Goal: Task Accomplishment & Management: Complete application form

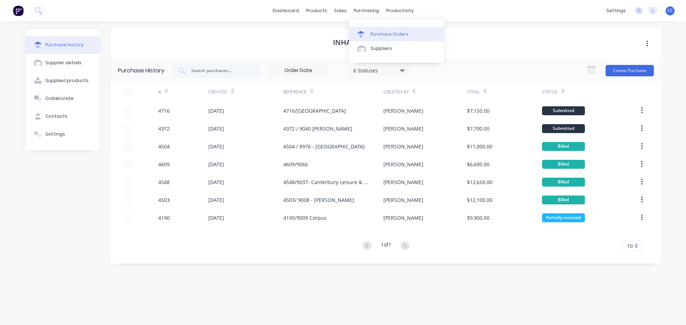
click at [376, 34] on div "Purchase Orders" at bounding box center [389, 34] width 38 height 6
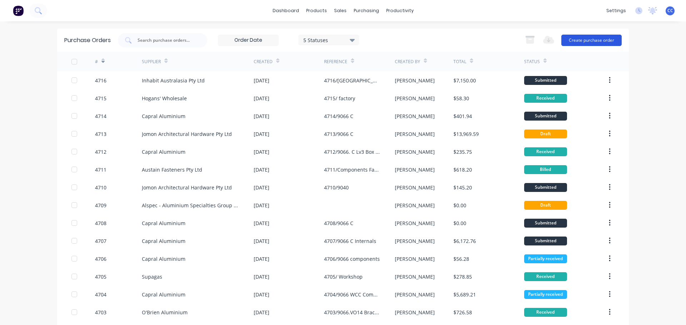
click at [578, 40] on button "Create purchase order" at bounding box center [591, 40] width 60 height 11
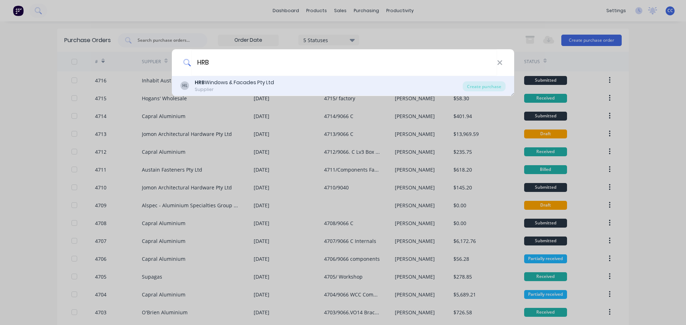
type input "HRB"
click at [231, 82] on div "HRB Windows & Facades Pty Ltd" at bounding box center [234, 82] width 79 height 7
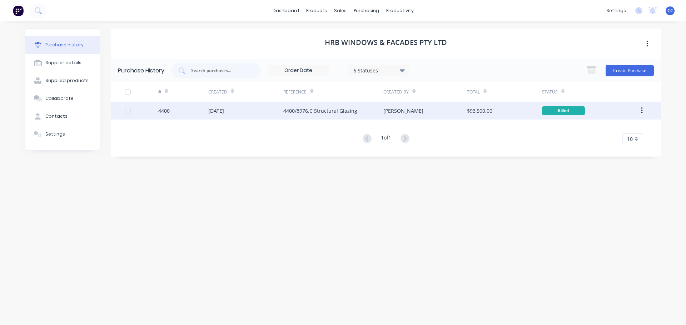
click at [642, 111] on icon "button" at bounding box center [642, 111] width 2 height 8
click at [600, 145] on div "Duplicate" at bounding box center [616, 144] width 55 height 10
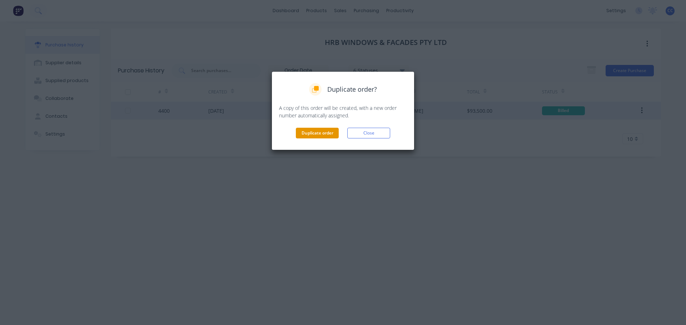
click at [315, 134] on button "Duplicate order" at bounding box center [317, 133] width 43 height 11
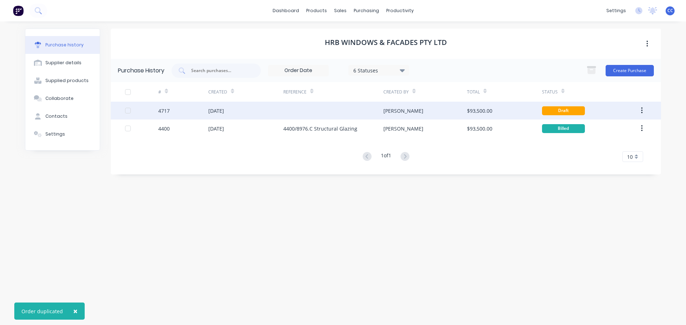
click at [224, 110] on div "28 Aug 2025" at bounding box center [216, 110] width 16 height 7
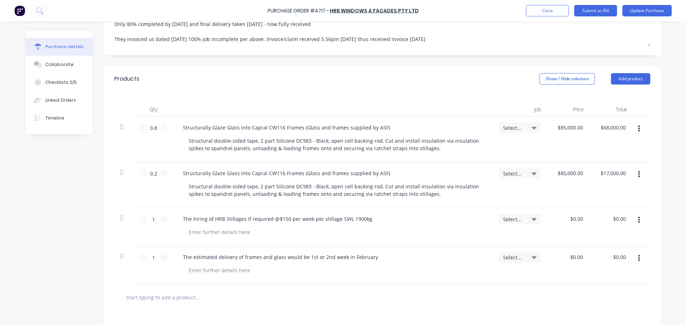
scroll to position [169, 0]
click at [638, 220] on icon "button" at bounding box center [639, 221] width 2 height 8
click at [604, 284] on button "Delete" at bounding box center [616, 283] width 61 height 14
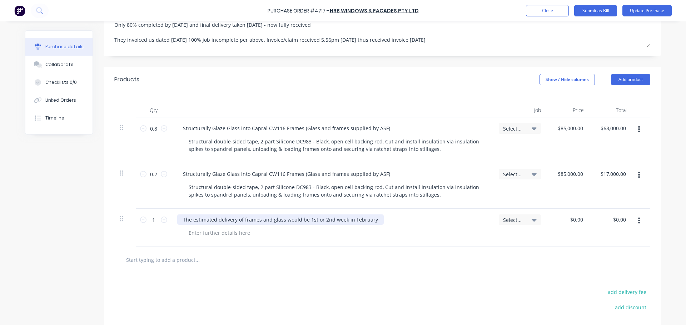
type textarea "x"
click at [370, 221] on div "The estimated delivery of frames and glass would be 1st or 2nd week in February" at bounding box center [280, 220] width 206 height 10
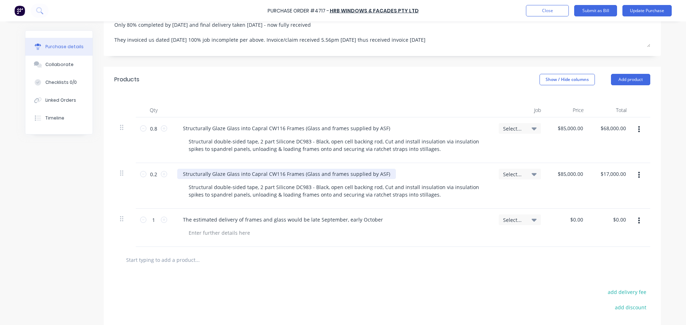
type textarea "x"
click at [280, 175] on div "Structurally Glaze Glass into Capral CW116 Frames (Glass and frames supplied by…" at bounding box center [286, 174] width 219 height 10
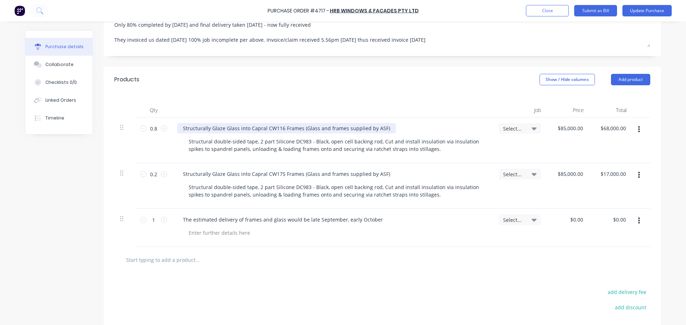
type textarea "x"
click at [279, 127] on div "Structurally Glaze Glass into Capral CW116 Frames (Glass and frames supplied by…" at bounding box center [286, 128] width 219 height 10
click at [638, 175] on icon "button" at bounding box center [639, 175] width 2 height 8
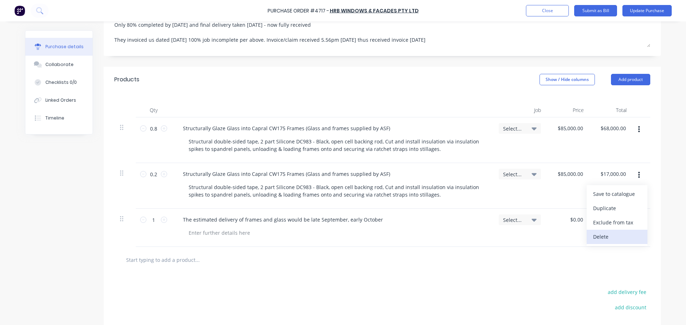
click at [598, 235] on button "Delete" at bounding box center [616, 237] width 61 height 14
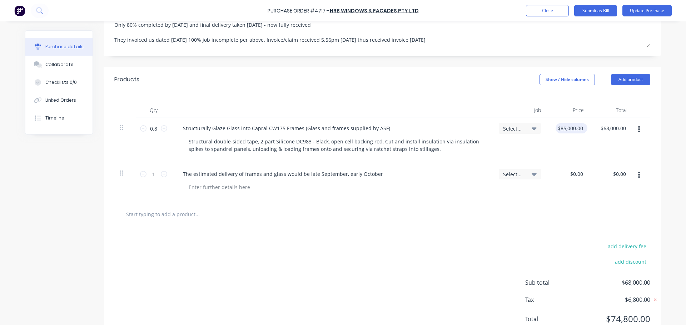
type textarea "x"
type input "85000.0000"
click at [562, 128] on input "85000.0000" at bounding box center [569, 128] width 29 height 10
click at [571, 131] on input "85000.0000" at bounding box center [569, 128] width 31 height 10
type textarea "x"
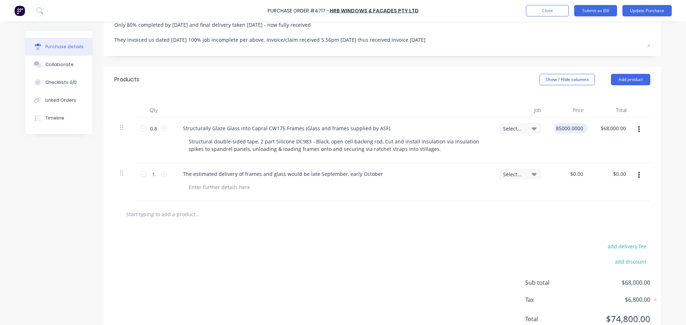
click at [571, 131] on input "85000.0000" at bounding box center [569, 128] width 31 height 10
type input "3500"
type textarea "x"
type input "35000"
type textarea "x"
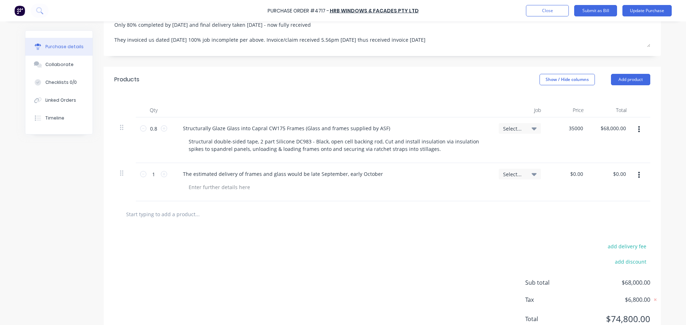
type input "$35,000.00"
type input "$28,000.00"
click at [439, 220] on div at bounding box center [382, 214] width 524 height 14
click at [566, 202] on div at bounding box center [382, 214] width 536 height 26
type textarea "x"
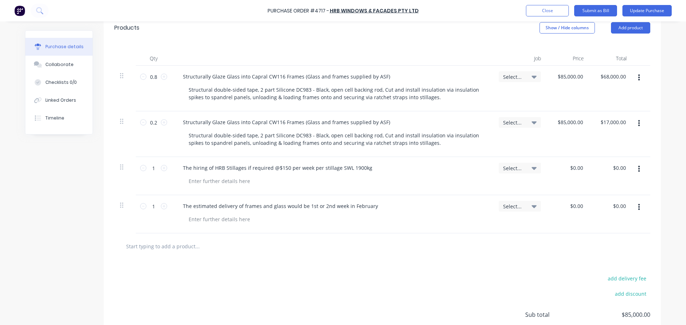
scroll to position [239, 0]
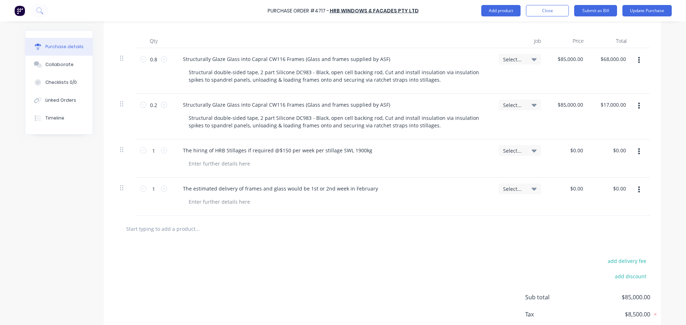
click at [634, 153] on button "button" at bounding box center [638, 151] width 17 height 13
click at [608, 210] on button "Delete" at bounding box center [616, 213] width 61 height 14
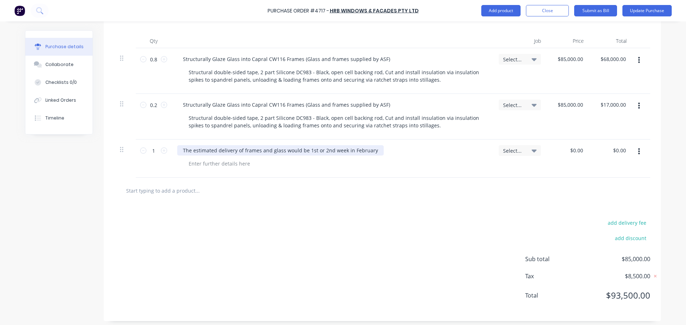
type textarea "x"
click at [370, 151] on div "The estimated delivery of frames and glass would be 1st or 2nd week in February" at bounding box center [280, 150] width 206 height 10
click at [309, 150] on div "The estimated delivery of frames and glass would be LAte September early [DATE]" at bounding box center [281, 150] width 208 height 10
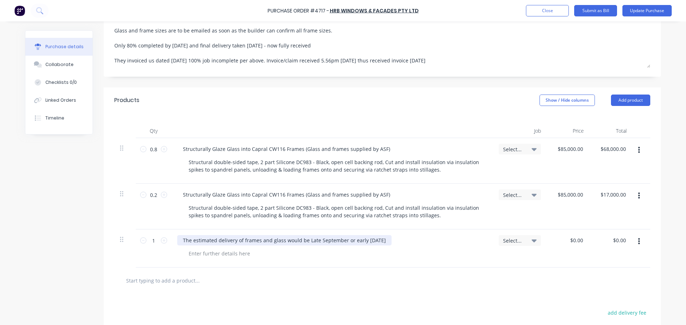
scroll to position [145, 0]
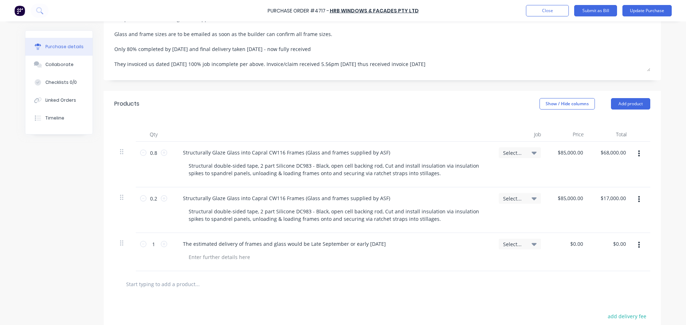
click at [638, 196] on button "button" at bounding box center [638, 199] width 17 height 13
click at [603, 259] on button "Delete" at bounding box center [616, 261] width 61 height 14
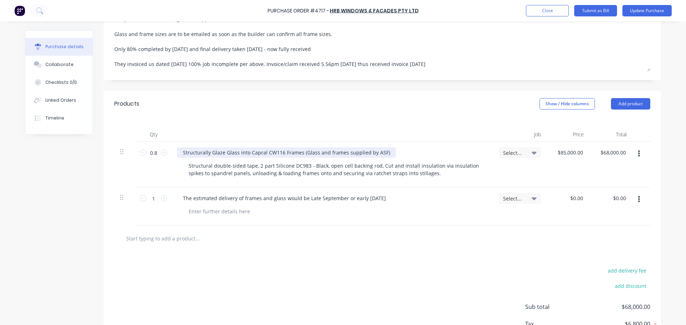
type textarea "x"
drag, startPoint x: 280, startPoint y: 150, endPoint x: 277, endPoint y: 153, distance: 3.9
click at [279, 150] on div "Structurally Glaze Glass into Capral CW116 Frames (Glass and frames supplied by…" at bounding box center [286, 152] width 219 height 10
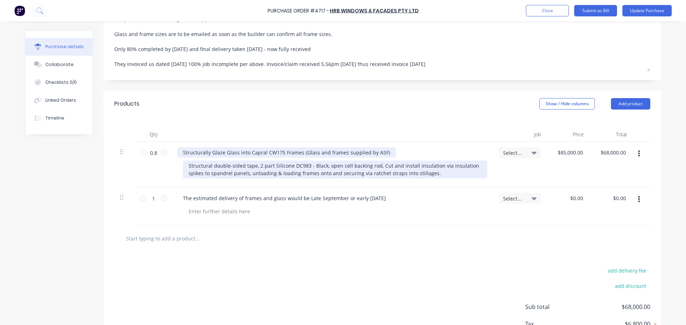
drag, startPoint x: 323, startPoint y: 152, endPoint x: 321, endPoint y: 164, distance: 12.3
click at [323, 152] on div "Structurally Glaze Glass into Capral CW175 Frames (Glass and frames supplied by…" at bounding box center [286, 152] width 219 height 10
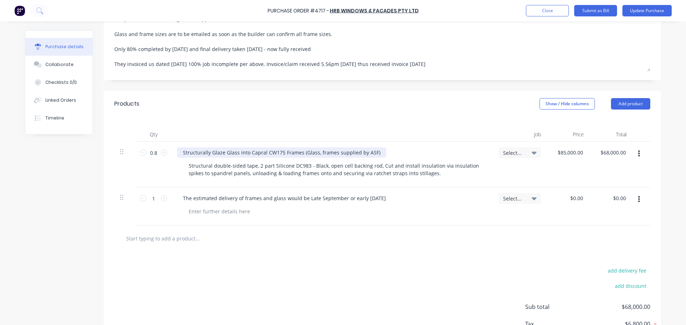
click at [332, 151] on div "Structurally Glaze Glass into Capral CW175 Frames (Glass, frames supplied by AS…" at bounding box center [281, 152] width 209 height 10
type textarea "x"
click at [443, 260] on div "add delivery fee add discount Sub total $68,000.00 Tax $6,800.00 Total $74,800.…" at bounding box center [382, 310] width 557 height 117
type input "85000.0000"
type textarea "x"
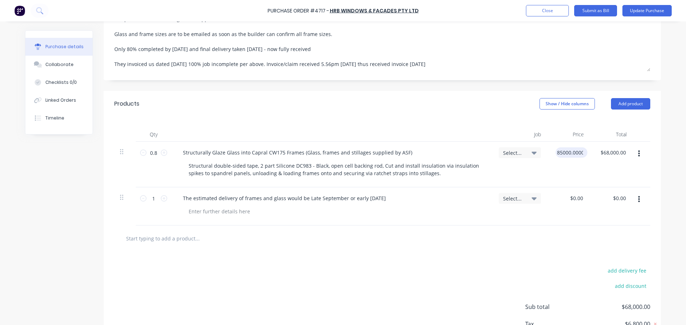
click at [560, 154] on input "85000.0000" at bounding box center [569, 152] width 29 height 10
type input "$35,000.00"
type input "$28,000.00"
type textarea "x"
click at [464, 251] on div at bounding box center [382, 239] width 536 height 26
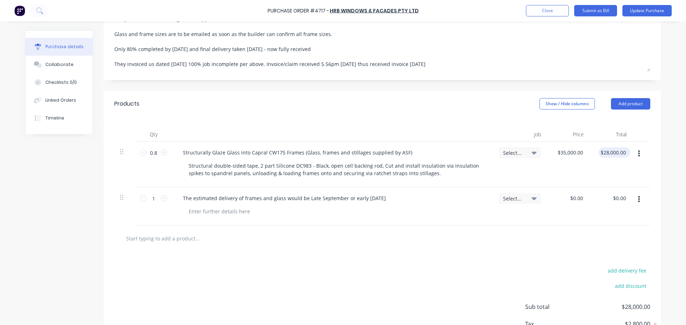
type input "28000.00"
type textarea "x"
click at [617, 154] on input "28000.00" at bounding box center [612, 152] width 29 height 10
type input "$28,000.00"
click at [638, 153] on icon "button" at bounding box center [639, 154] width 2 height 6
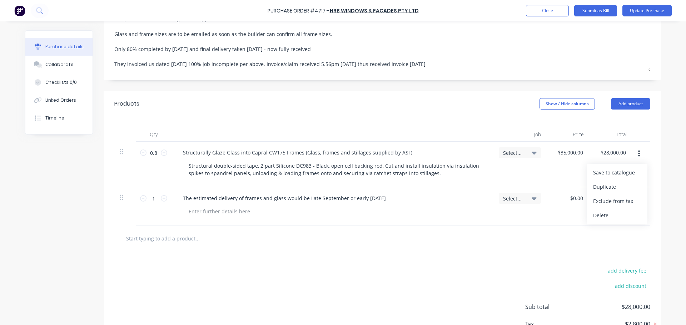
click at [635, 152] on button "button" at bounding box center [638, 153] width 17 height 13
click at [630, 151] on button "button" at bounding box center [638, 153] width 17 height 13
type textarea "x"
click at [630, 151] on button "button" at bounding box center [638, 153] width 17 height 13
type input "28000.00"
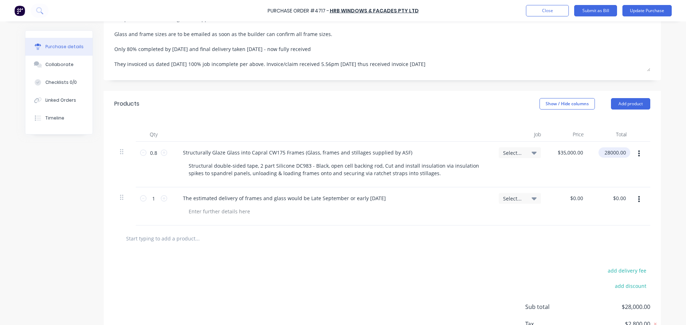
click at [620, 150] on input "28000.00" at bounding box center [612, 152] width 29 height 10
type textarea "x"
click at [620, 150] on input "28000.00" at bounding box center [614, 152] width 25 height 10
type input "35000"
type input "$43,750.00"
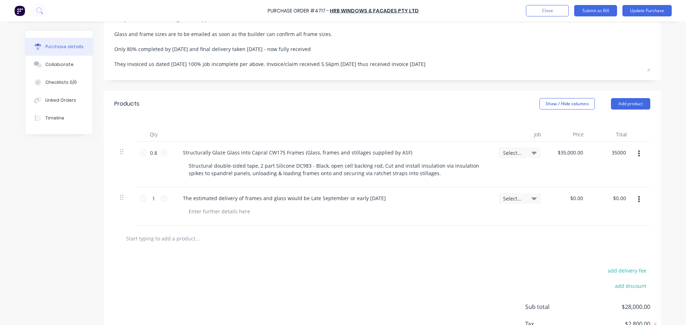
type input "$35,000.00"
type textarea "x"
click at [509, 243] on div at bounding box center [382, 238] width 524 height 14
type input "43750.0000"
click at [567, 154] on input "43750.0000" at bounding box center [569, 152] width 29 height 10
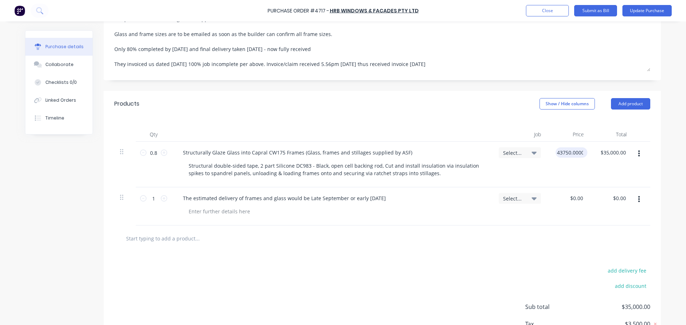
type textarea "x"
click at [567, 154] on input "43750.0000" at bounding box center [569, 152] width 31 height 10
type input "$35,000.00"
type input "$28,000.00"
click at [465, 217] on div "The estimated delivery of frames and glass would be Late September or early [DA…" at bounding box center [331, 206] width 321 height 38
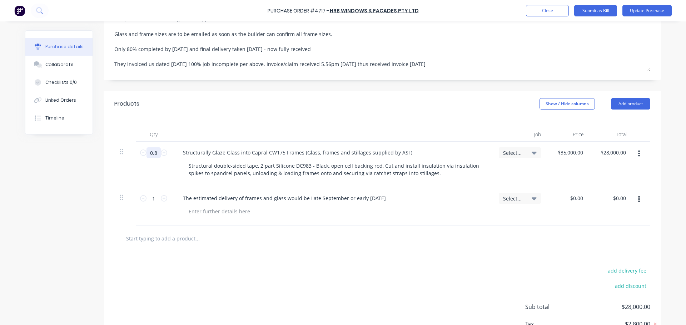
type textarea "x"
click at [148, 152] on input "0.8" at bounding box center [153, 152] width 14 height 11
type input "1"
type input "$35,000.00"
type textarea "x"
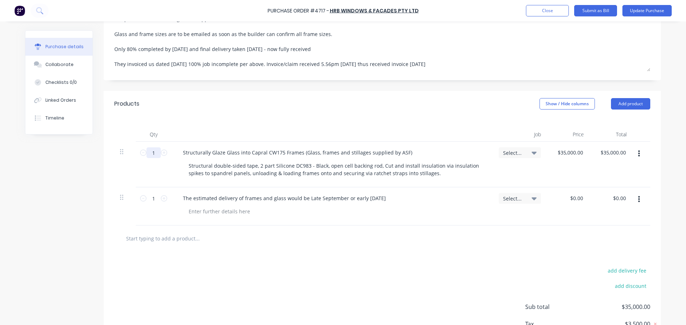
type input "1"
click at [300, 262] on div "add delivery fee add discount Sub total $35,000.00 Tax $3,500.00 Total $38,500.…" at bounding box center [382, 310] width 557 height 117
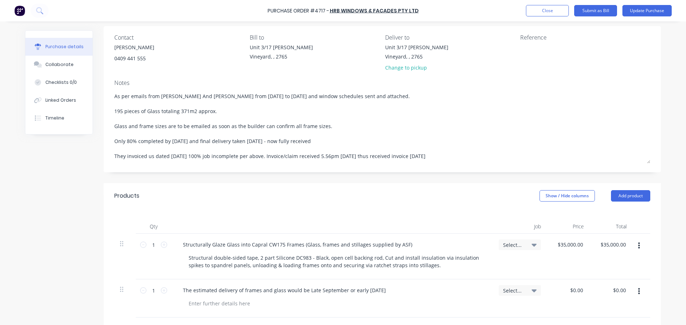
scroll to position [52, 0]
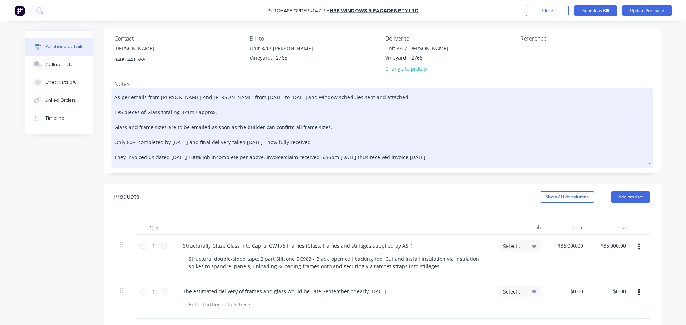
type textarea "x"
drag, startPoint x: 120, startPoint y: 111, endPoint x: 119, endPoint y: 120, distance: 9.3
click at [120, 111] on textarea "As per emails from [PERSON_NAME] And [PERSON_NAME] from [DATE] to [DATE] and wi…" at bounding box center [382, 127] width 536 height 75
type textarea "As per emails from [PERSON_NAME] And [PERSON_NAME] from [DATE] to [DATE] and wi…"
type textarea "x"
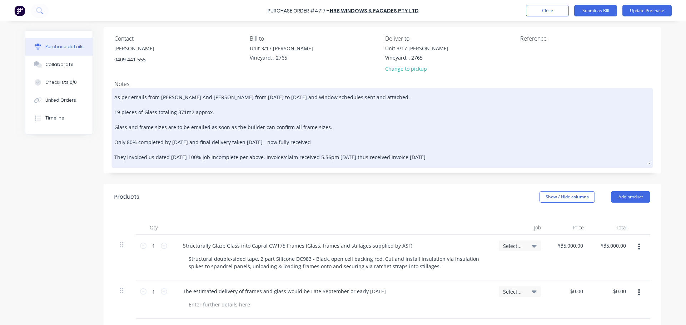
type textarea "As per emails from [PERSON_NAME] And [PERSON_NAME] from [DATE] to [DATE] and wi…"
type textarea "x"
type textarea "As per emails from [PERSON_NAME] And [PERSON_NAME] from [DATE] to [DATE] and wi…"
type textarea "x"
type textarea "As per emails from [PERSON_NAME] And [PERSON_NAME] from [DATE] to [DATE] and wi…"
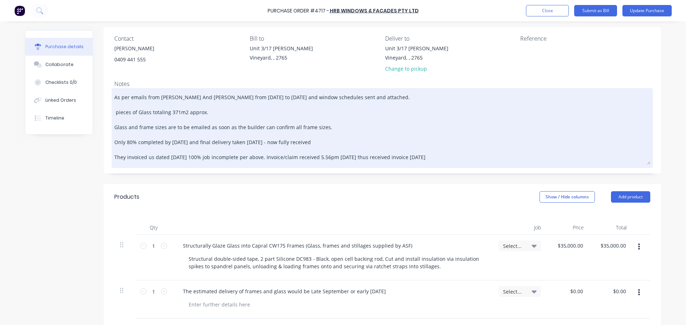
type textarea "x"
type textarea "As per emails from [PERSON_NAME] And [PERSON_NAME] from [DATE] to [DATE] and wi…"
type textarea "x"
click at [182, 112] on textarea "As per emails from [PERSON_NAME] And [PERSON_NAME] from [DATE] to [DATE] and wi…" at bounding box center [382, 127] width 536 height 75
type textarea "As per emails from [PERSON_NAME] And [PERSON_NAME] from [DATE] to [DATE] and wi…"
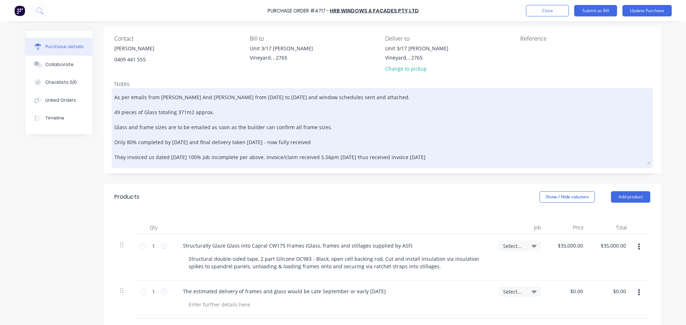
type textarea "x"
type textarea "As per emails from [PERSON_NAME] And [PERSON_NAME] from [DATE] to [DATE] and wi…"
type textarea "x"
type textarea "As per emails from [PERSON_NAME] And [PERSON_NAME] from [DATE] to [DATE] and wi…"
type textarea "x"
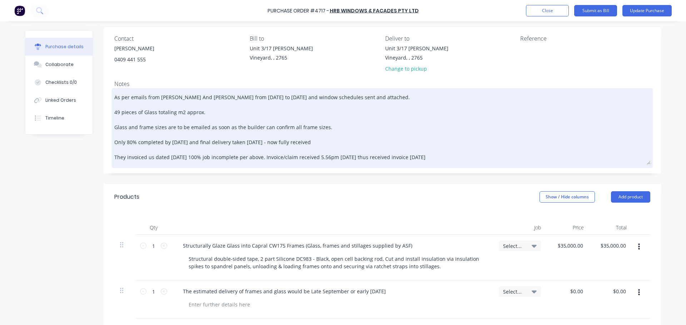
type textarea "As per emails from [PERSON_NAME] And [PERSON_NAME] from [DATE] to [DATE] and wi…"
type textarea "x"
type textarea "As per emails from [PERSON_NAME] And [PERSON_NAME] from [DATE] to [DATE] and wi…"
type textarea "x"
type textarea "As per emails from [PERSON_NAME] And [PERSON_NAME] from [DATE] to [DATE] and wi…"
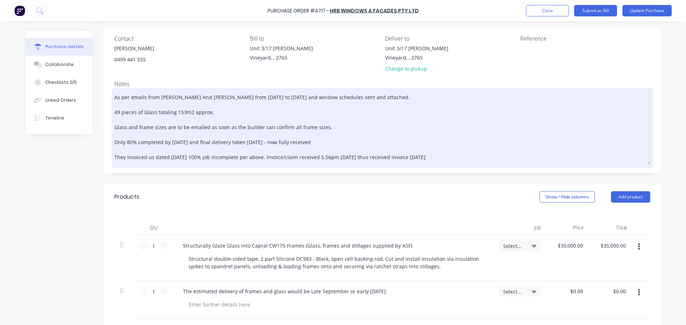
type textarea "x"
click at [213, 110] on textarea "As per emails from [PERSON_NAME] And [PERSON_NAME] from [DATE] to [DATE] and wi…" at bounding box center [382, 127] width 536 height 75
type textarea "As per emails from [PERSON_NAME] And [PERSON_NAME] from [DATE] to [DATE] and wi…"
type textarea "x"
type textarea "As per emails from [PERSON_NAME] and [PERSON_NAME] from [DATE] to [DATE] and wi…"
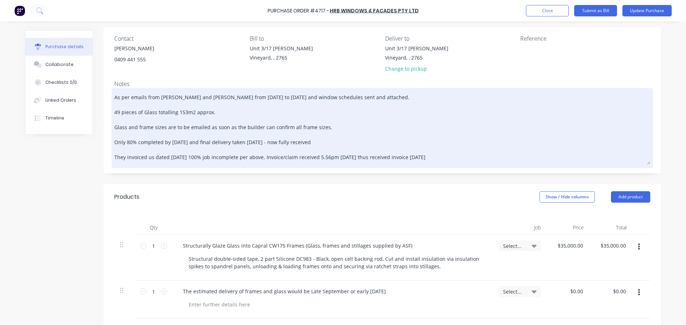
type textarea "x"
drag, startPoint x: 173, startPoint y: 97, endPoint x: 174, endPoint y: 101, distance: 4.3
click at [173, 97] on textarea "As per emails from [PERSON_NAME] and [PERSON_NAME] from [DATE] to [DATE] and wi…" at bounding box center [382, 127] width 536 height 75
type textarea "As per emails from [PERSON_NAME] and [PERSON_NAME] from [DATE] to [DATE] and wi…"
type textarea "x"
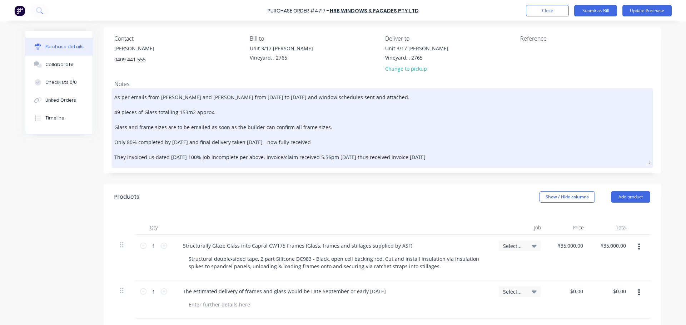
type textarea "As per emails from Charl and [PERSON_NAME] from [DATE] to [DATE] and window sch…"
type textarea "x"
type textarea "As per emails from Char and [PERSON_NAME] from [DATE] to [DATE] and window sche…"
type textarea "x"
type textarea "As per emails from Cha and [PERSON_NAME] from [DATE] to [DATE] and window sched…"
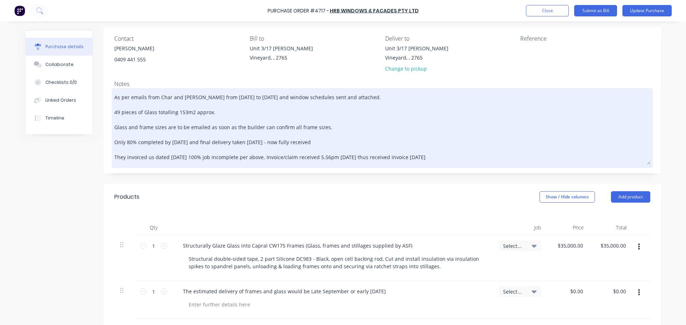
type textarea "x"
type textarea "As per emails from Ch and [PERSON_NAME] from [DATE] to [DATE] and window schedu…"
type textarea "x"
type textarea "As per emails from C and [PERSON_NAME] from [DATE] to [DATE] and window schedul…"
type textarea "x"
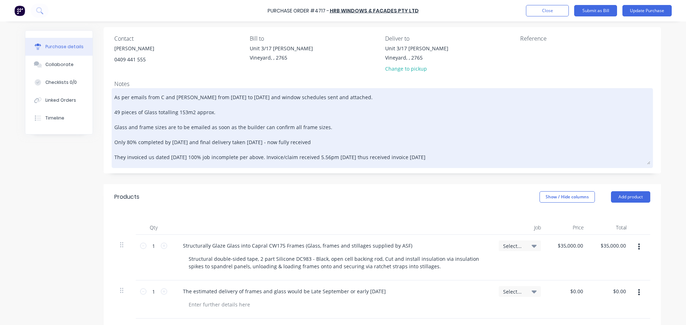
type textarea "As per emails from Cr and [PERSON_NAME] from [DATE] to [DATE] and window schedu…"
type textarea "x"
type textarea "As per emails from Cra and [PERSON_NAME] from [DATE] to [DATE] and window sched…"
type textarea "x"
type textarea "As per emails from Crai and [PERSON_NAME] from [DATE] to [DATE] and window sche…"
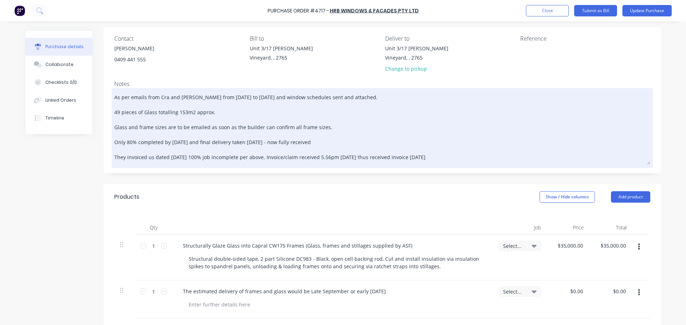
type textarea "x"
type textarea "As per emails from [PERSON_NAME] and [PERSON_NAME] from [DATE] to [DATE] and wi…"
type textarea "x"
type textarea "As per emails from [PERSON_NAME] and [PERSON_NAME] from [DATE] to [DATE] and wi…"
type textarea "x"
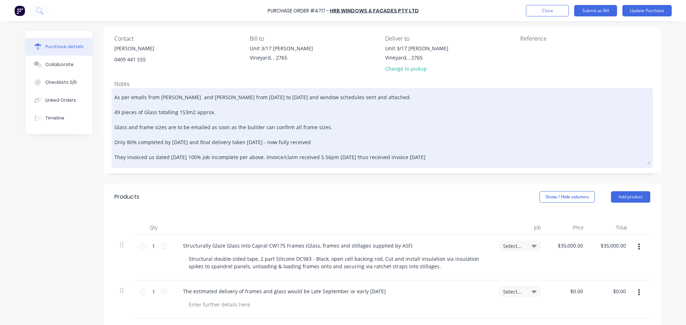
type textarea "As per emails from [PERSON_NAME] a and [PERSON_NAME] from [DATE] to [DATE] and …"
type textarea "x"
type textarea "As per emails from [PERSON_NAME] an and [PERSON_NAME] from [DATE] to [DATE] and…"
type textarea "x"
type textarea "As per emails from [PERSON_NAME] and and [PERSON_NAME] from [DATE] to [DATE] an…"
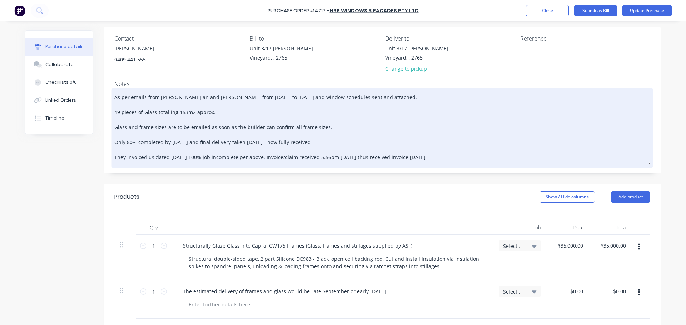
type textarea "x"
type textarea "As per emails from [PERSON_NAME] and and [PERSON_NAME] from [DATE] to [DATE] an…"
type textarea "x"
type textarea "As per emails from [PERSON_NAME] and S and [PERSON_NAME] from [DATE] to [DATE] …"
type textarea "x"
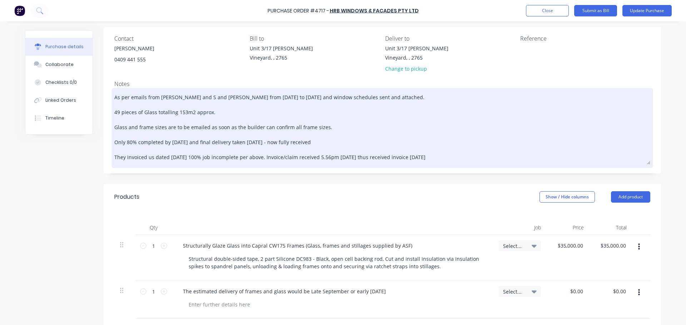
type textarea "As per emails from [PERSON_NAME] and Sa and [PERSON_NAME] from [DATE] to [DATE]…"
type textarea "x"
type textarea "As per emails from [PERSON_NAME] and Sar and [PERSON_NAME] from [DATE] to [DATE…"
type textarea "x"
type textarea "As per emails from [PERSON_NAME] and [PERSON_NAME] and [PERSON_NAME] from [DATE…"
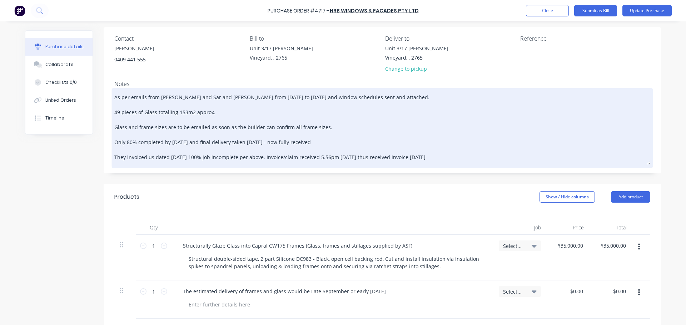
type textarea "x"
type textarea "As per emails from [PERSON_NAME] and [PERSON_NAME] and [PERSON_NAME] from [DATE…"
type textarea "x"
type textarea "As per emails from [PERSON_NAME] and [PERSON_NAME] and [PERSON_NAME] from [DATE…"
type textarea "x"
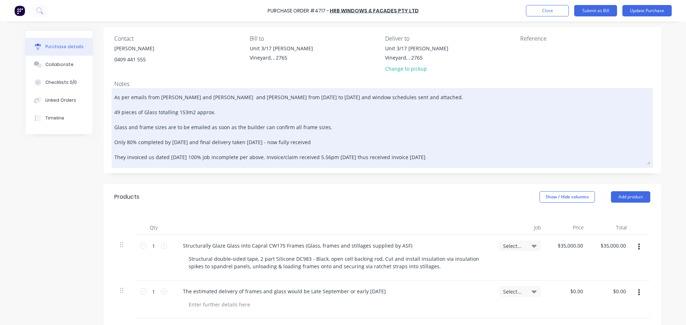
type textarea "As per emails from [PERSON_NAME] and [PERSON_NAME] and [PERSON_NAME] from [DATE…"
type textarea "x"
type textarea "As per emails from [PERSON_NAME] and [PERSON_NAME] [PERSON_NAME] and [PERSON_NA…"
type textarea "x"
type textarea "As per emails from [PERSON_NAME] and [PERSON_NAME] and [PERSON_NAME] from [DATE…"
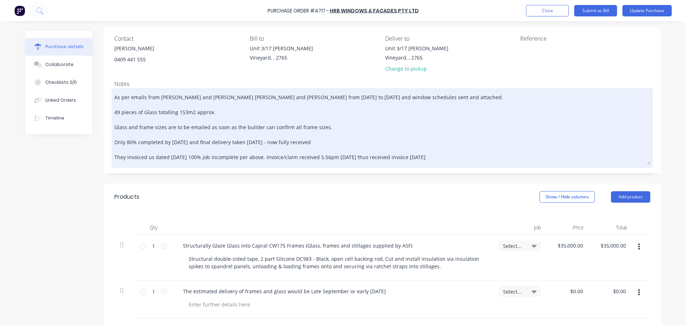
type textarea "x"
type textarea "As per emails from [PERSON_NAME] and [PERSON_NAME] [PERSON_NAME] and [PERSON_NA…"
type textarea "x"
type textarea "As per emails from [PERSON_NAME] and [PERSON_NAME] [PERSON_NAME] from [DATE] to…"
type textarea "x"
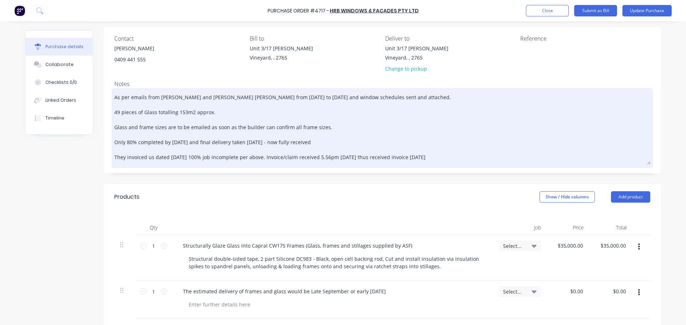
type textarea "As per emails from [PERSON_NAME] and [PERSON_NAME] from [DATE] to [DATE] and wi…"
type textarea "x"
type textarea "As per emails from [PERSON_NAME] and [PERSON_NAME] from [DATE] to [DATE] and wi…"
type textarea "x"
type textarea "As per emails from [PERSON_NAME] and [PERSON_NAME] [PERSON_NAME] from [DATE] to…"
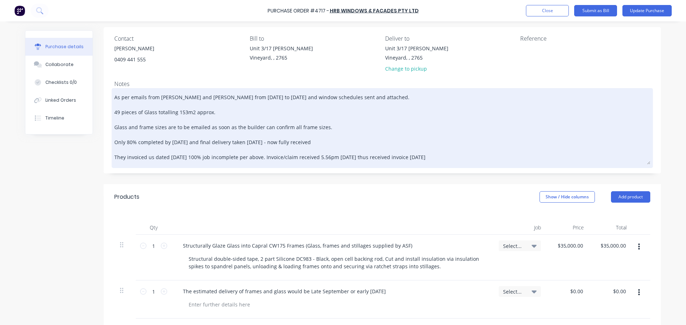
type textarea "x"
type textarea "As per emails from [PERSON_NAME] and [PERSON_NAME] from [DATE] to [DATE] and wi…"
type textarea "x"
type textarea "As per emails from [PERSON_NAME] and [PERSON_NAME] from [DATE] to [DATE] and wi…"
type textarea "x"
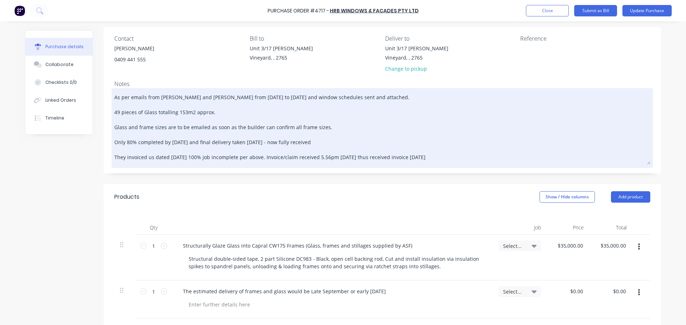
type textarea "As per emails from [PERSON_NAME] and [PERSON_NAME] from [DATE] to [DATE] and wi…"
type textarea "x"
type textarea "As per emails from [PERSON_NAME] and [PERSON_NAME] from [DATE] to [DATE] and wi…"
type textarea "x"
type textarea "As per emails from [PERSON_NAME] and [PERSON_NAME] from [DATE] to [DATE] and wi…"
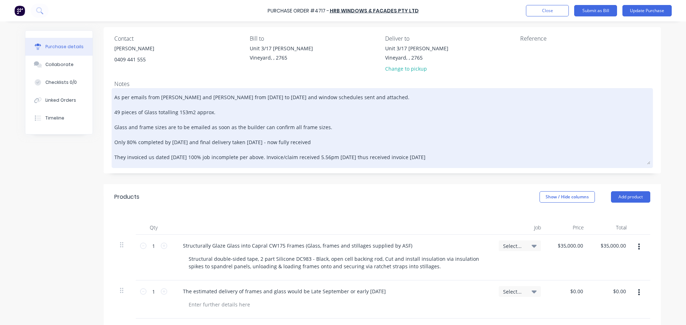
type textarea "x"
type textarea "As per emails from [PERSON_NAME] and [PERSON_NAME] [PERSON_NAME] from [DATE] to…"
type textarea "x"
type textarea "As per emails from [PERSON_NAME] and [PERSON_NAME] [DATE] to [DATE] and window …"
type textarea "x"
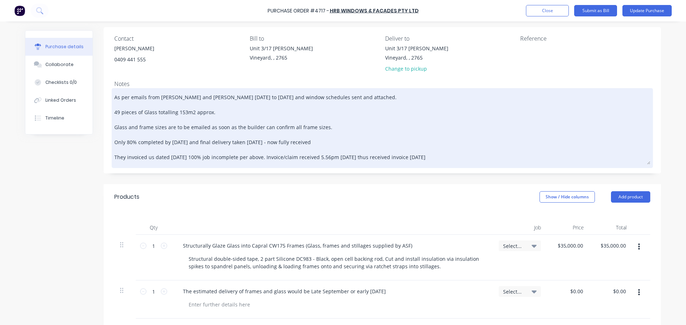
type textarea "As per emails from [PERSON_NAME] and [PERSON_NAME] [DATE] to [DATE] and window …"
type textarea "x"
type textarea "As per emails from [PERSON_NAME] and [PERSON_NAME] [DATE] to [DATE] and window …"
type textarea "x"
type textarea "As per emails from [PERSON_NAME] and [PERSON_NAME] [DATE] to [DATE] and window …"
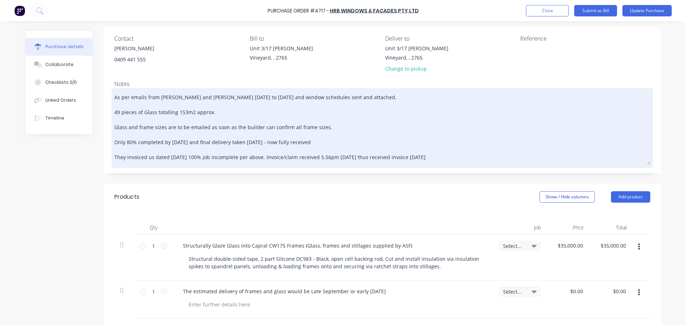
type textarea "x"
type textarea "As per emails from [PERSON_NAME] and [PERSON_NAME] [PERSON_NAME] [DATE] to [DAT…"
type textarea "x"
type textarea "As per emails from [PERSON_NAME] and [PERSON_NAME] [PERSON_NAME] [DATE] to [DAT…"
type textarea "x"
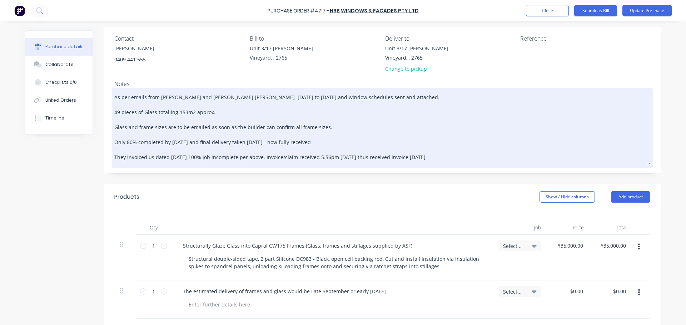
type textarea "As per emails from [PERSON_NAME] and [PERSON_NAME] [PERSON_NAME] d [DATE] to [D…"
type textarea "x"
type textarea "As per emails from [PERSON_NAME] and [PERSON_NAME] [PERSON_NAME] da [DATE] to […"
type textarea "x"
type textarea "As per emails from [PERSON_NAME] and [PERSON_NAME] [PERSON_NAME] dat [DATE] to …"
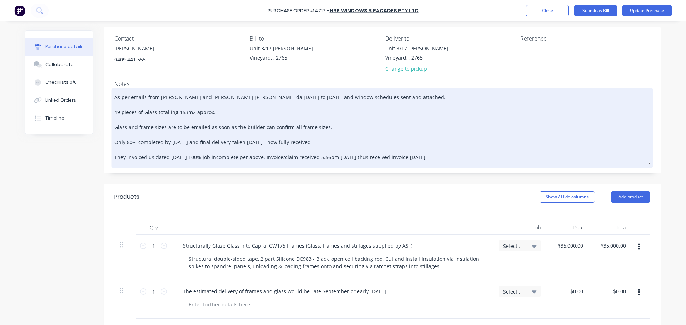
type textarea "x"
type textarea "As per emails from [PERSON_NAME] and [PERSON_NAME] [PERSON_NAME] date [DATE] to…"
type textarea "x"
type textarea "As per emails from [PERSON_NAME] and [PERSON_NAME] [PERSON_NAME] dated [DATE] t…"
type textarea "x"
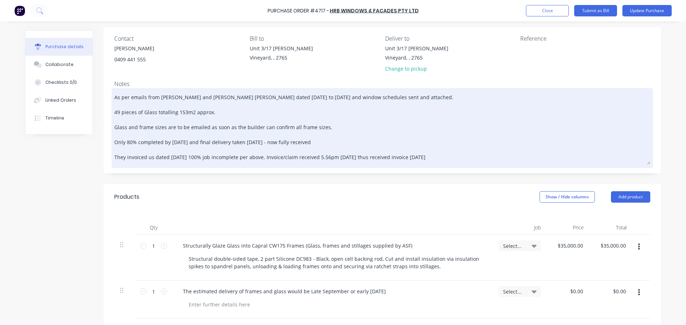
type textarea "As per emails from [PERSON_NAME] and [PERSON_NAME] [PERSON_NAME] dated [DATE] t…"
type textarea "x"
type textarea "As per emails from [PERSON_NAME] and [PERSON_NAME] [PERSON_NAME] dated 2 [DATE]…"
type textarea "x"
type textarea "As per emails from [PERSON_NAME] and [PERSON_NAME] [PERSON_NAME] dated 27 [DATE…"
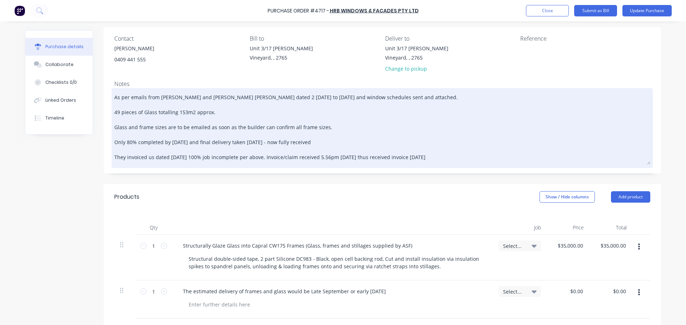
type textarea "x"
type textarea "As per emails from [PERSON_NAME] and [PERSON_NAME] [PERSON_NAME] dated 27t [DAT…"
type textarea "x"
type textarea "As per emails from [PERSON_NAME] and [PERSON_NAME] [PERSON_NAME] dated 27th [DA…"
type textarea "x"
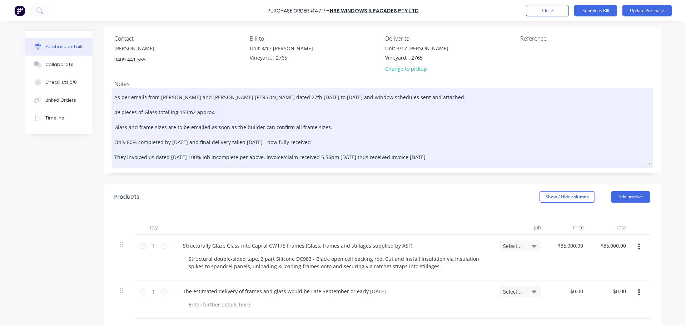
type textarea "As per emails from [PERSON_NAME] and [PERSON_NAME] [PERSON_NAME] dated 27th [DA…"
type textarea "x"
type textarea "As per emails from [PERSON_NAME] and [PERSON_NAME] [PERSON_NAME] dated 27th A […"
type textarea "x"
type textarea "As per emails from [PERSON_NAME] and [PERSON_NAME] [PERSON_NAME] dated 27th AU …"
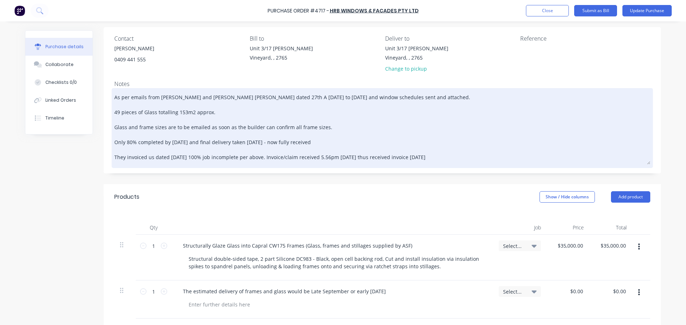
type textarea "x"
type textarea "As per emails from [PERSON_NAME] and [PERSON_NAME] [PERSON_NAME] dated [DATE] […"
type textarea "x"
type textarea "As per emails from [PERSON_NAME] and [PERSON_NAME] [PERSON_NAME] dated 27th AUg…"
type textarea "x"
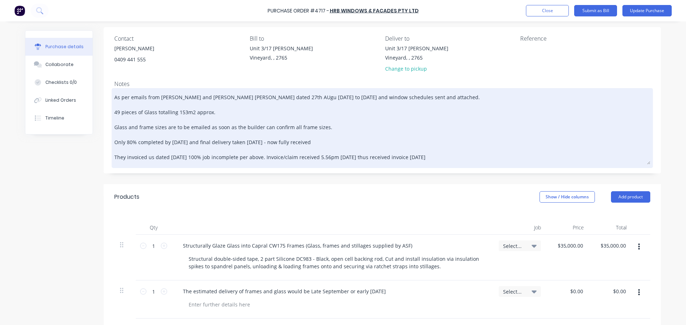
type textarea "As per emails from [PERSON_NAME] and [PERSON_NAME] [PERSON_NAME] dated 27th AUg…"
type textarea "x"
type textarea "As per emails from [PERSON_NAME] and [PERSON_NAME] [PERSON_NAME] dated [DATE] […"
type textarea "x"
click at [239, 96] on textarea "As per emails from [PERSON_NAME] and [PERSON_NAME] [PERSON_NAME] dated [DATE] […" at bounding box center [382, 127] width 536 height 75
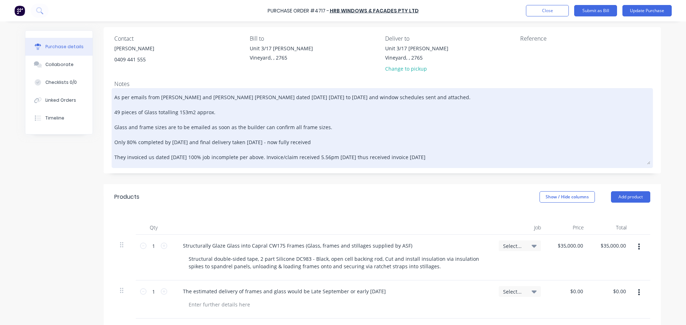
type textarea "As per emails from [PERSON_NAME] and [PERSON_NAME] [PERSON_NAME] dated 27th Agu…"
type textarea "x"
type textarea "As per emails from [PERSON_NAME] and [PERSON_NAME] [PERSON_NAME] dated [DATE] […"
type textarea "x"
click at [251, 97] on textarea "As per emails from [PERSON_NAME] and [PERSON_NAME] [PERSON_NAME] dated [DATE] […" at bounding box center [382, 127] width 536 height 75
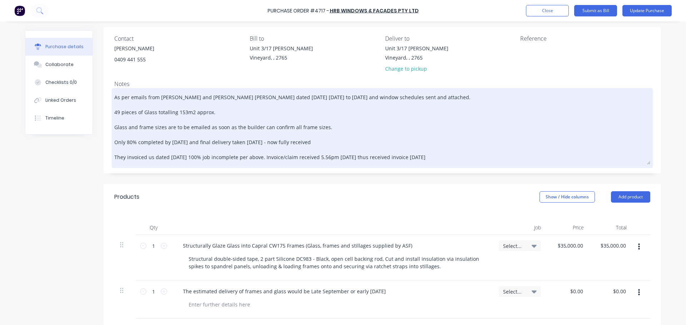
type textarea "As per emails from [PERSON_NAME] and [PERSON_NAME] [PERSON_NAME] dated [DATE] […"
type textarea "x"
type textarea "As per emails from [PERSON_NAME] and [PERSON_NAME] [PERSON_NAME] dated [DATE] t…"
type textarea "x"
type textarea "As per emails from [PERSON_NAME] and [PERSON_NAME] [PERSON_NAME] dated [DATE] h…"
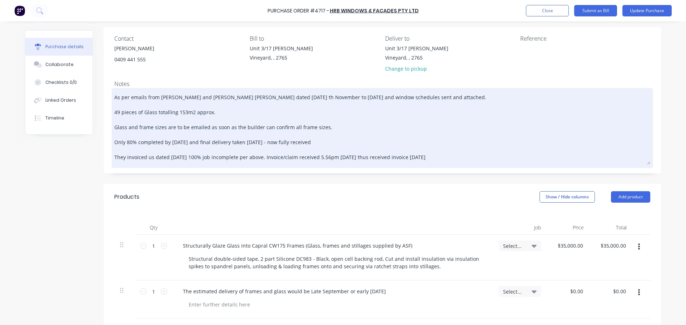
type textarea "x"
type textarea "As per emails from [PERSON_NAME] and [PERSON_NAME] [PERSON_NAME] dated [DATE] N…"
type textarea "x"
type textarea "As per emails from [PERSON_NAME] and [PERSON_NAME] [PERSON_NAME] dated [DATE] N…"
type textarea "x"
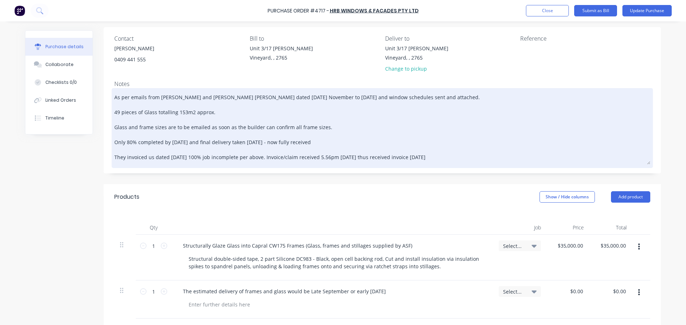
type textarea "As per emails from [PERSON_NAME] and [PERSON_NAME] [PERSON_NAME] dated [DATE] o…"
type textarea "x"
type textarea "As per emails from [PERSON_NAME] and [PERSON_NAME] [PERSON_NAME] dated [DATE] v…"
type textarea "x"
type textarea "As per emails from [PERSON_NAME] and [PERSON_NAME] [PERSON_NAME] dated [DATE] e…"
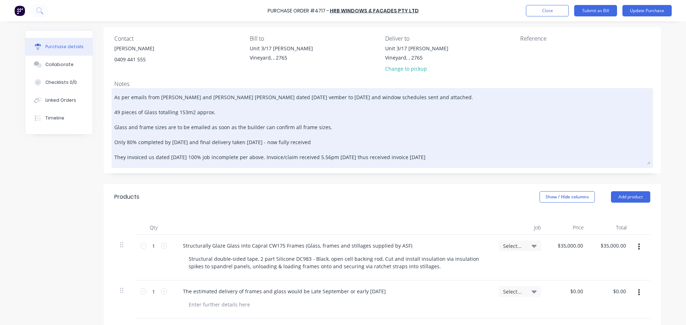
type textarea "x"
type textarea "As per emails from [PERSON_NAME] and [PERSON_NAME] [PERSON_NAME] dated [DATE] m…"
type textarea "x"
type textarea "As per emails from [PERSON_NAME] and [PERSON_NAME] [PERSON_NAME] dated [DATE] b…"
type textarea "x"
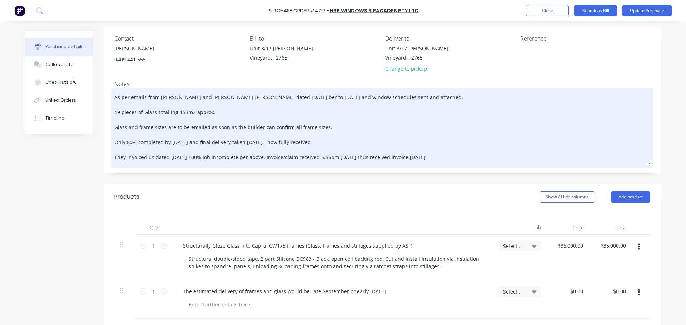
type textarea "As per emails from [PERSON_NAME] and [PERSON_NAME] [PERSON_NAME] dated [DATE] e…"
type textarea "x"
type textarea "As per emails from [PERSON_NAME] and [PERSON_NAME] [PERSON_NAME] dated [DATE] r…"
type textarea "x"
click at [325, 127] on textarea "As per emails from [PERSON_NAME] and [PERSON_NAME] [PERSON_NAME] dated [DATE] a…" at bounding box center [382, 127] width 536 height 75
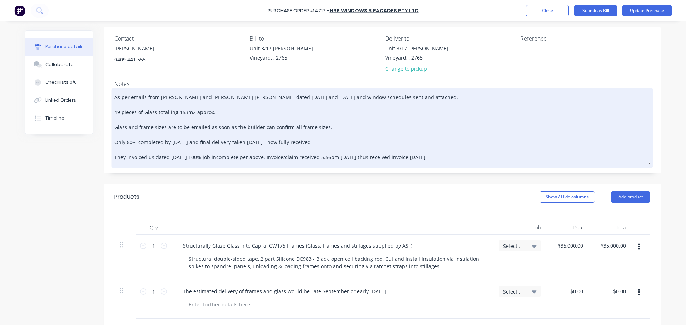
click at [305, 141] on textarea "As per emails from [PERSON_NAME] and [PERSON_NAME] [PERSON_NAME] dated [DATE] a…" at bounding box center [382, 127] width 536 height 75
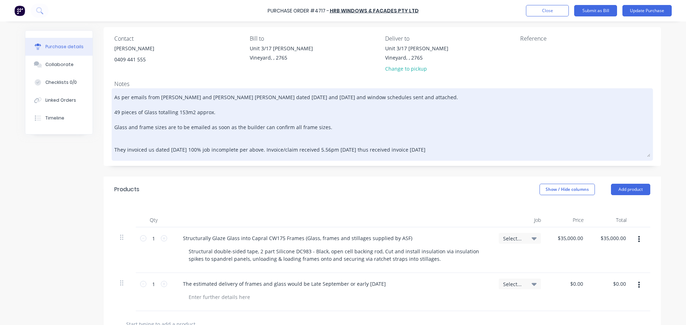
click at [427, 152] on textarea "As per emails from [PERSON_NAME] and [PERSON_NAME] [PERSON_NAME] dated [DATE] a…" at bounding box center [382, 123] width 536 height 67
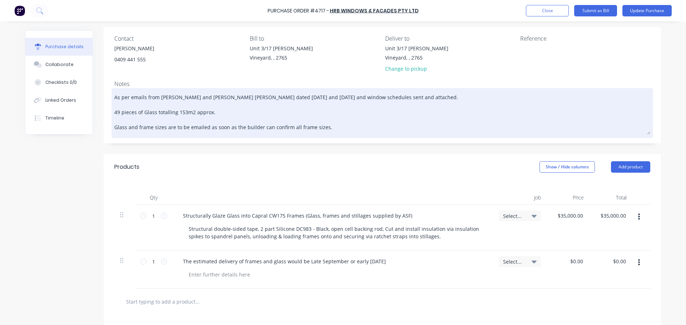
click at [331, 129] on textarea "As per emails from [PERSON_NAME] and [PERSON_NAME] [PERSON_NAME] dated [DATE] a…" at bounding box center [382, 112] width 536 height 45
click at [217, 114] on textarea "As per emails from [PERSON_NAME] and [PERSON_NAME] [PERSON_NAME] dated [DATE] a…" at bounding box center [382, 112] width 536 height 45
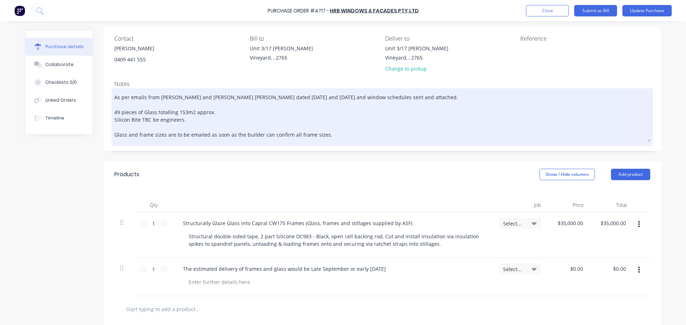
click at [394, 97] on textarea "As per emails from [PERSON_NAME] and [PERSON_NAME] [PERSON_NAME] dated [DATE] a…" at bounding box center [382, 116] width 536 height 52
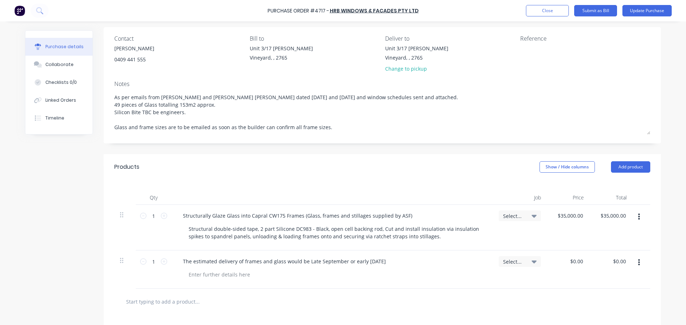
click at [144, 300] on input "text" at bounding box center [197, 302] width 143 height 14
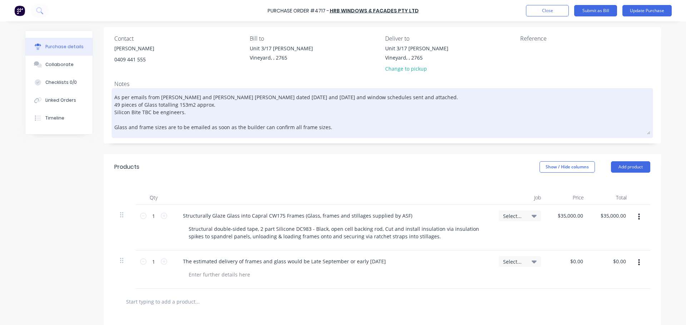
click at [324, 127] on textarea "As per emails from [PERSON_NAME] and [PERSON_NAME] [PERSON_NAME] dated [DATE] a…" at bounding box center [382, 112] width 536 height 45
drag, startPoint x: 324, startPoint y: 127, endPoint x: 111, endPoint y: 127, distance: 212.5
click at [114, 127] on textarea "As per emails from [PERSON_NAME] and [PERSON_NAME] [PERSON_NAME] dated [DATE] a…" at bounding box center [382, 112] width 536 height 45
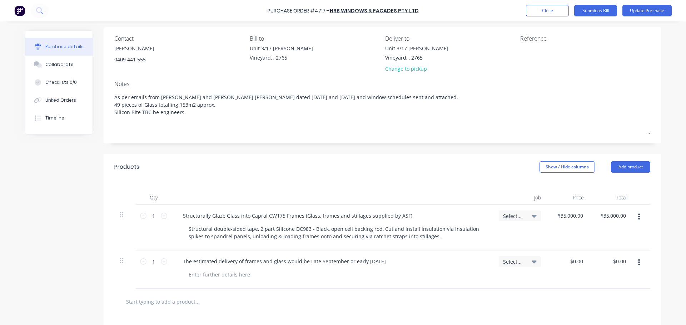
click at [135, 300] on input "text" at bounding box center [197, 302] width 143 height 14
paste input "Glass and frame sizes are to be emailed as soon as the builder can confirm all …"
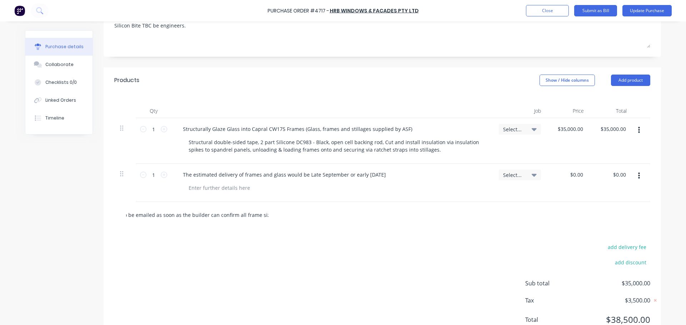
scroll to position [166, 0]
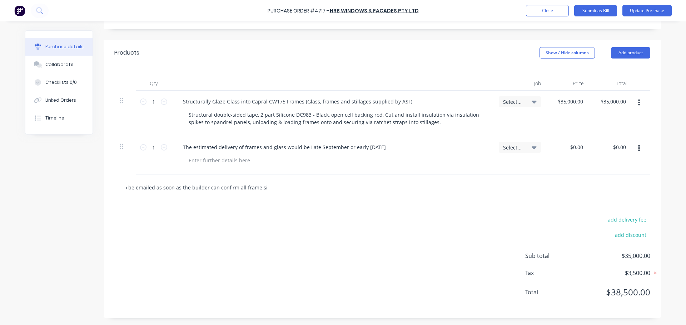
click at [126, 188] on input "Glass and frame sizes are to be emailed as soon as the builder can confirm all …" at bounding box center [197, 187] width 143 height 14
click at [205, 210] on div "add delivery fee add discount Sub total $35,000.00 Tax $3,500.00 Total $38,500.…" at bounding box center [382, 259] width 557 height 117
click at [272, 187] on div "Glass and frame sizes are to be emailed as soon as the builder can confirm all …" at bounding box center [227, 187] width 214 height 14
click at [219, 208] on div "add delivery fee add discount Sub total $35,000.00 Tax $3,500.00 Total $38,500.…" at bounding box center [382, 259] width 557 height 117
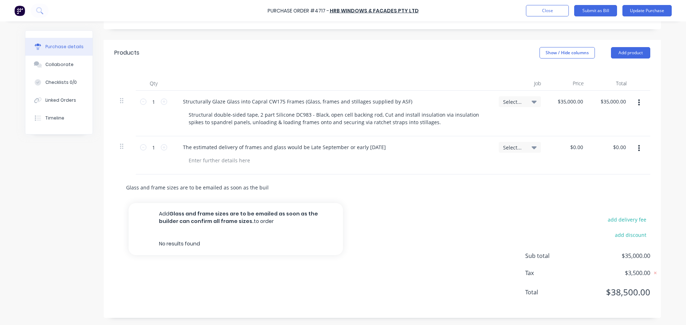
click at [126, 186] on input "Glass and frame sizes are to be emailed as soon as the builder can confirm all …" at bounding box center [197, 187] width 143 height 14
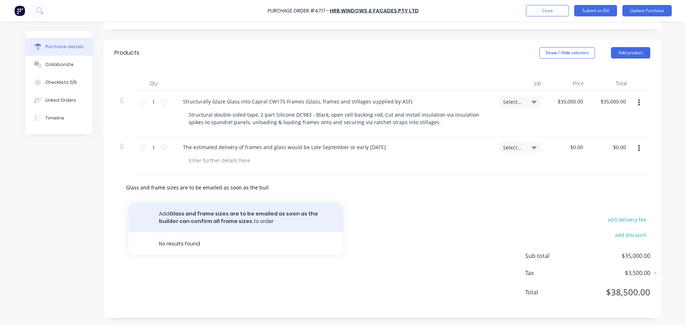
click at [180, 210] on button "Add Glass and frame sizes are to be emailed as soon as the builder can confirm …" at bounding box center [236, 217] width 214 height 29
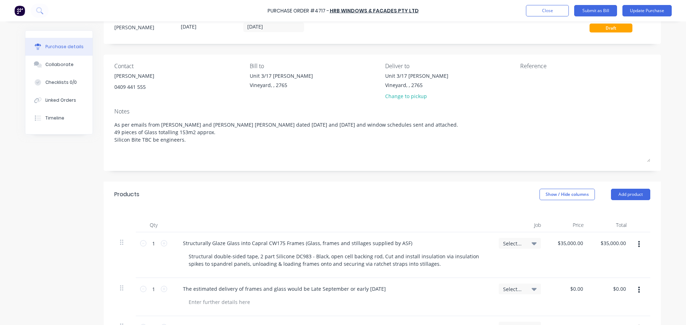
scroll to position [24, 0]
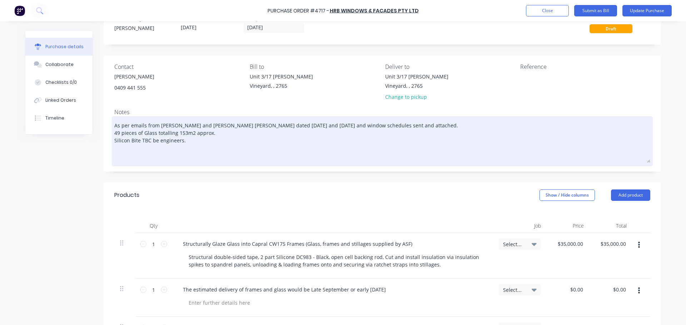
drag, startPoint x: 184, startPoint y: 142, endPoint x: 119, endPoint y: 137, distance: 65.9
click at [107, 137] on div "Contact [PERSON_NAME] 0409 441 555 Bill to [STREET_ADDRESS][PERSON_NAME][PERSON…" at bounding box center [382, 113] width 557 height 116
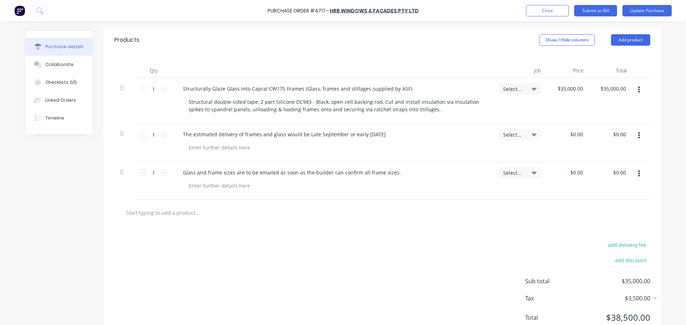
scroll to position [204, 0]
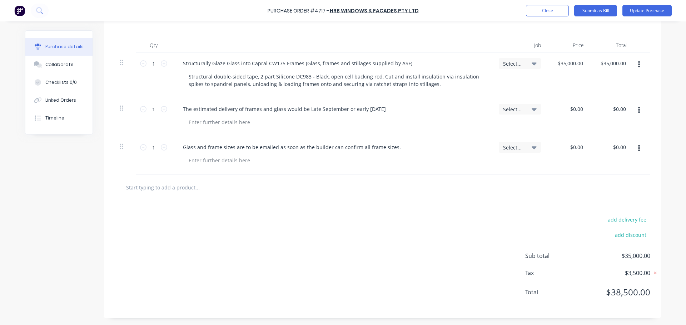
click at [146, 185] on input "text" at bounding box center [197, 187] width 143 height 14
paste input "Silicon Bite TBC be engineers."
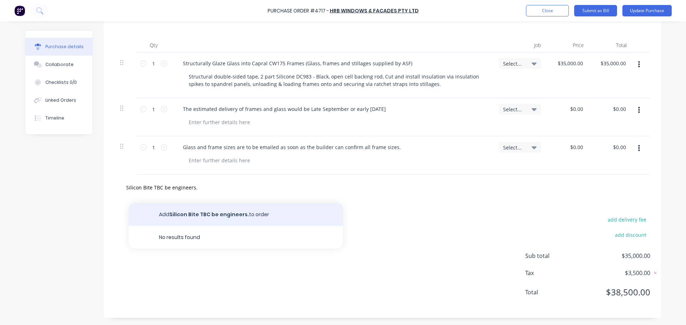
click at [177, 212] on button "Add Silicon Bite TBC be engineers. to order" at bounding box center [236, 214] width 214 height 23
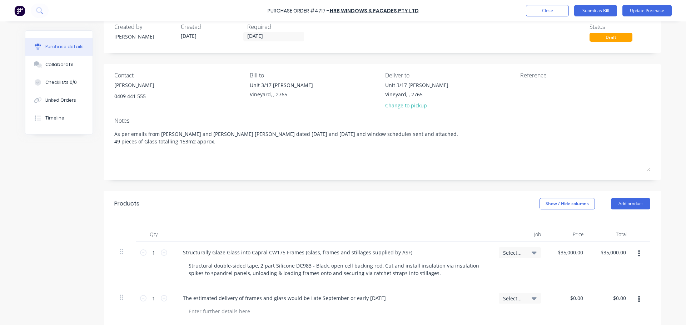
scroll to position [0, 0]
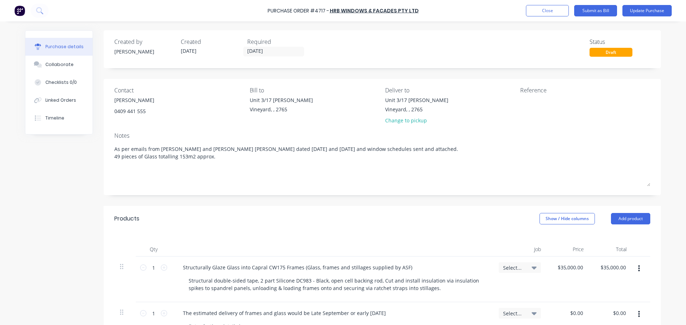
drag, startPoint x: 209, startPoint y: 158, endPoint x: 109, endPoint y: 156, distance: 100.7
click at [109, 156] on div "Contact [PERSON_NAME] 0409 441 555 Bill to [STREET_ADDRESS][PERSON_NAME][PERSON…" at bounding box center [382, 137] width 557 height 116
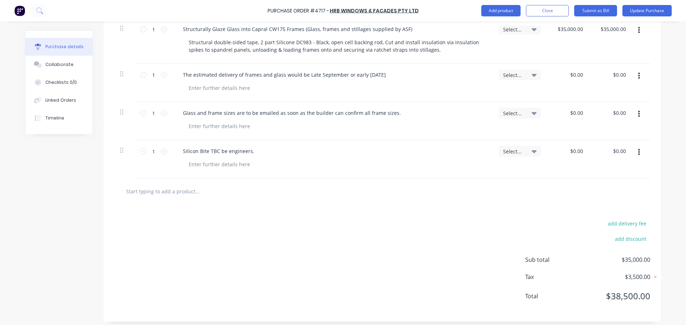
scroll to position [242, 0]
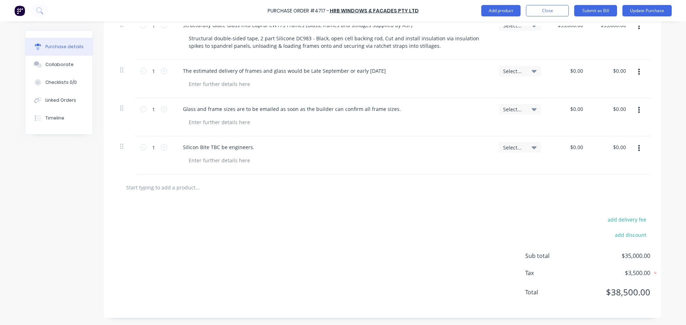
click at [168, 185] on input "text" at bounding box center [197, 187] width 143 height 14
paste input "49 pieces of Glass totalling 153m2 approx."
click at [216, 218] on button "Add 49 pieces of Glass totalling 153m2 approx. to order" at bounding box center [236, 214] width 214 height 23
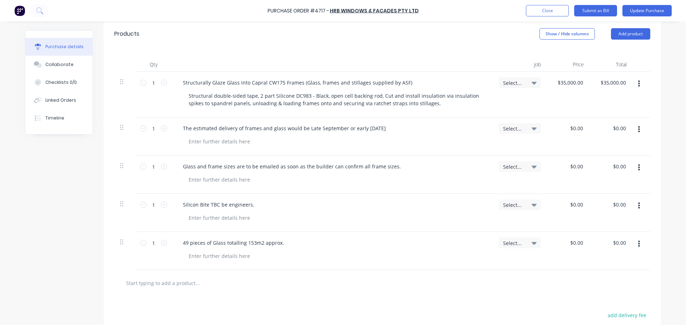
scroll to position [195, 0]
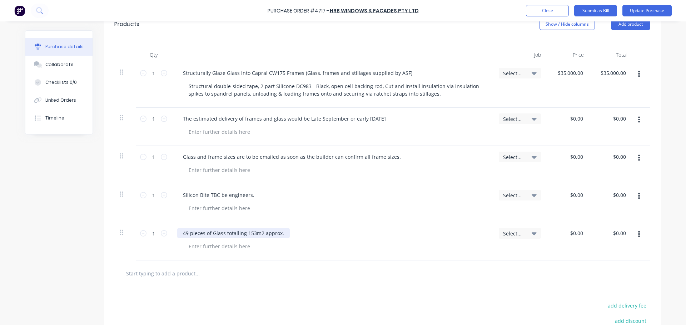
click at [186, 234] on div "49 pieces of Glass totalling 153m2 approx." at bounding box center [233, 233] width 112 height 10
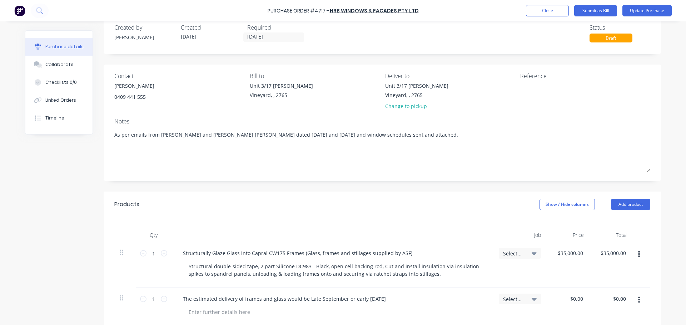
scroll to position [0, 0]
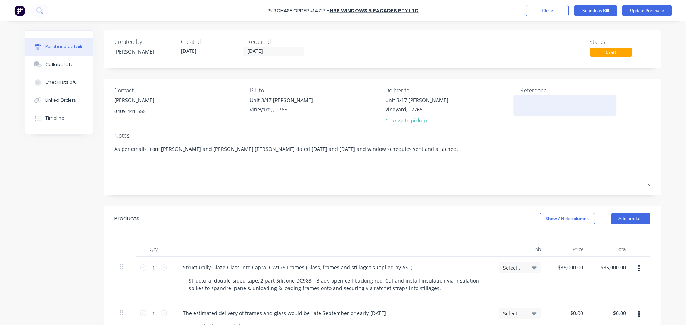
click at [528, 103] on textarea at bounding box center [564, 104] width 89 height 16
click at [539, 102] on textarea "4717/" at bounding box center [564, 104] width 89 height 16
click at [540, 102] on textarea "4717/" at bounding box center [564, 104] width 89 height 16
drag, startPoint x: 542, startPoint y: 100, endPoint x: 542, endPoint y: 104, distance: 4.3
click at [542, 100] on textarea "4717/9066C" at bounding box center [564, 104] width 89 height 16
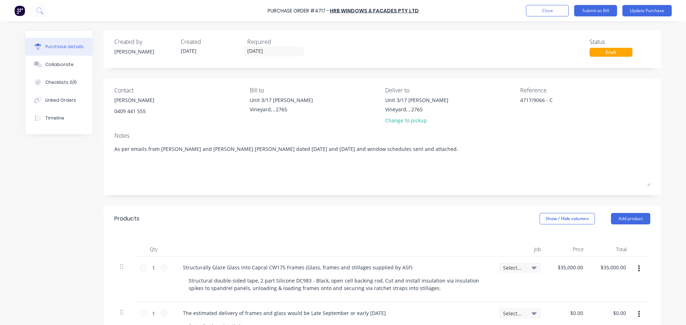
click at [543, 129] on div "Contact [PERSON_NAME] 0409 441 555 Bill to Unit 3/[GEOGRAPHIC_DATA][PERSON_NAME…" at bounding box center [382, 137] width 557 height 116
click at [273, 52] on input "[DATE]" at bounding box center [274, 51] width 60 height 9
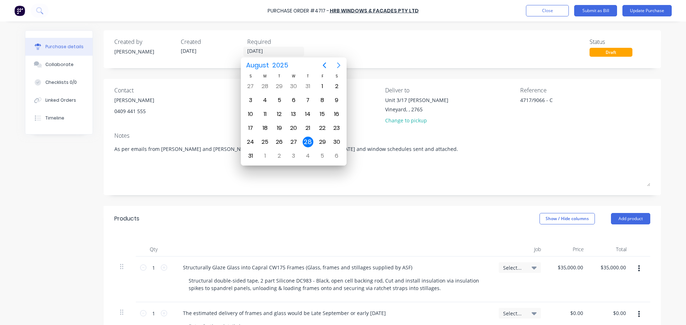
click at [337, 64] on icon "Next page" at bounding box center [338, 65] width 9 height 9
click at [279, 154] on div "7" at bounding box center [279, 156] width 11 height 11
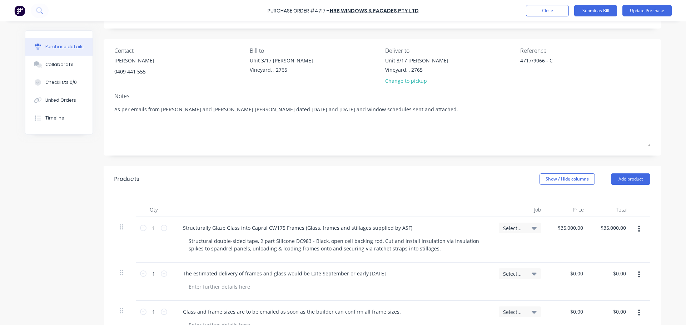
scroll to position [37, 0]
click at [51, 66] on div "Collaborate" at bounding box center [59, 64] width 28 height 6
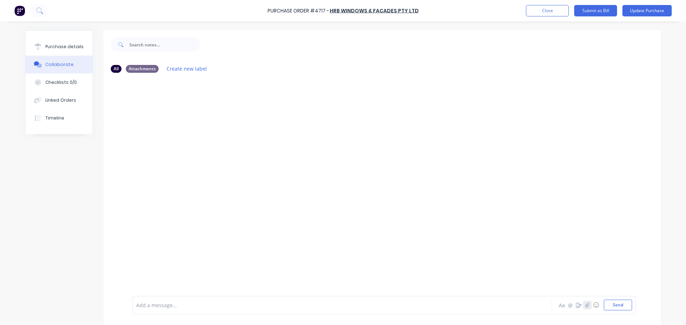
click at [586, 307] on icon "button" at bounding box center [587, 305] width 4 height 5
click at [585, 306] on icon "button" at bounding box center [587, 305] width 4 height 5
click at [585, 305] on icon "button" at bounding box center [587, 305] width 4 height 5
click at [584, 309] on button "button" at bounding box center [587, 305] width 9 height 9
click at [585, 305] on icon "button" at bounding box center [587, 305] width 4 height 5
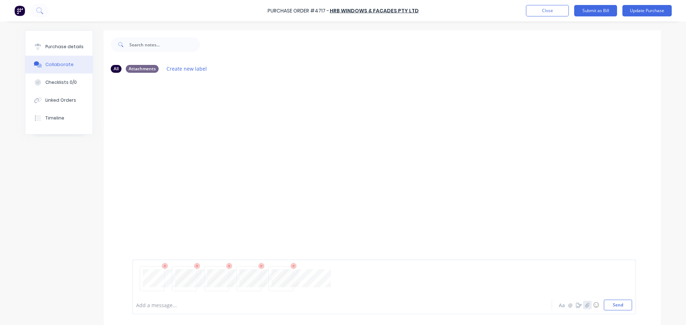
click at [585, 305] on icon "button" at bounding box center [587, 305] width 4 height 5
click at [585, 306] on icon "button" at bounding box center [587, 305] width 4 height 5
click at [585, 304] on icon "button" at bounding box center [587, 305] width 4 height 5
click at [585, 303] on icon "button" at bounding box center [587, 305] width 4 height 5
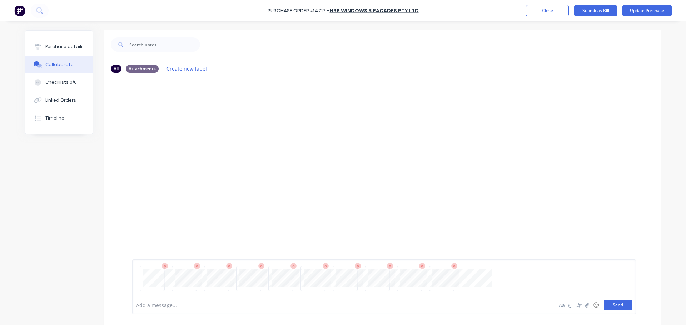
click at [614, 306] on button "Send" at bounding box center [618, 305] width 28 height 11
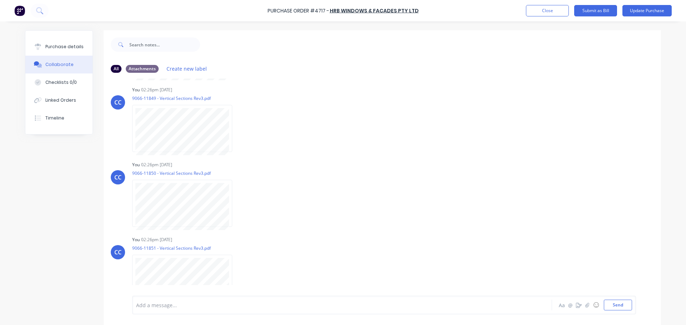
scroll to position [539, 0]
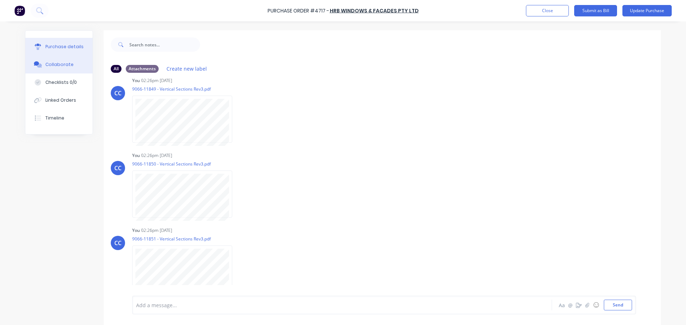
click at [71, 46] on div "Purchase details" at bounding box center [64, 47] width 38 height 6
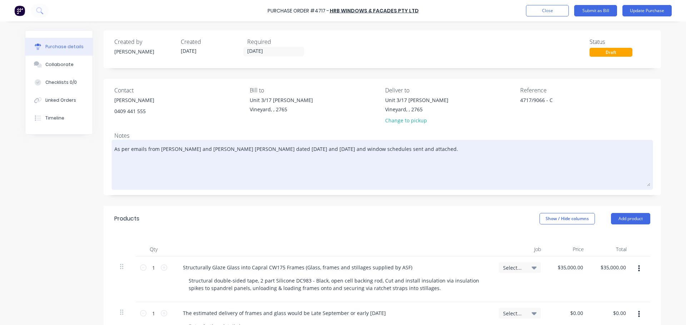
click at [391, 151] on textarea "As per emails from [PERSON_NAME] and [PERSON_NAME] [PERSON_NAME] dated [DATE] a…" at bounding box center [382, 164] width 536 height 45
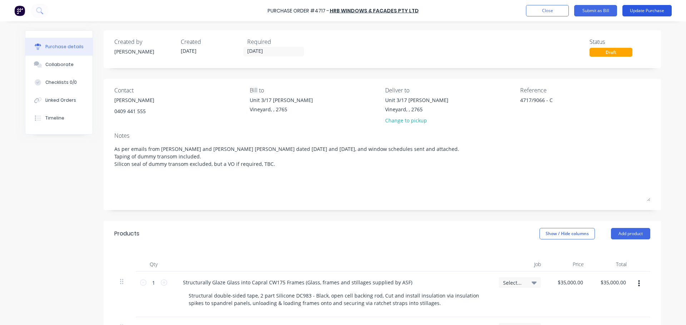
click at [634, 10] on button "Update Purchase" at bounding box center [646, 10] width 49 height 11
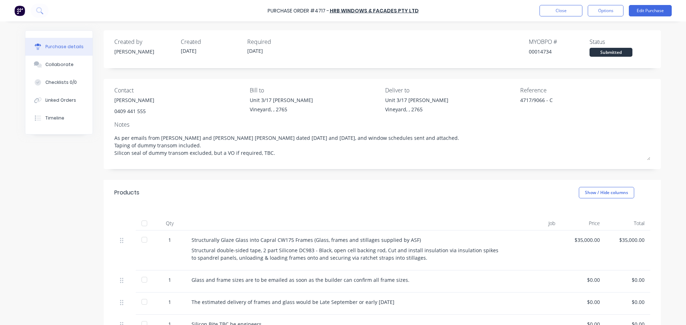
click at [136, 97] on div "[PERSON_NAME]" at bounding box center [134, 99] width 40 height 7
click at [137, 100] on div "[PERSON_NAME]" at bounding box center [134, 99] width 40 height 7
click at [151, 100] on div "[PERSON_NAME] 0409 441 555" at bounding box center [179, 105] width 130 height 19
click at [639, 11] on button "Edit Purchase" at bounding box center [650, 10] width 43 height 11
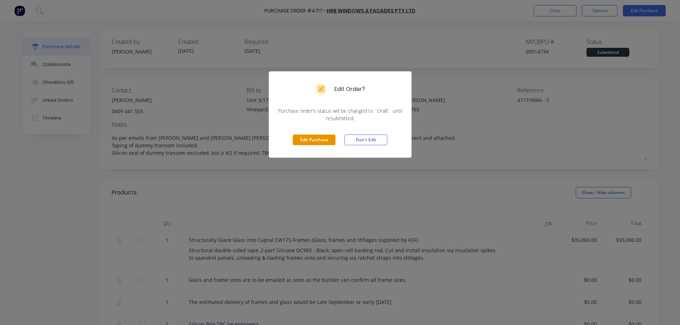
click at [304, 140] on button "Edit Purchase" at bounding box center [314, 140] width 43 height 11
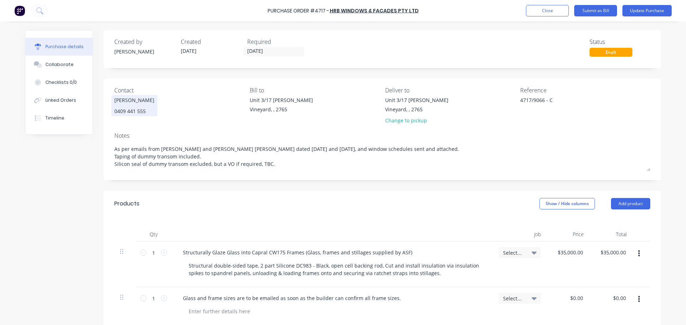
click at [145, 103] on div "[PERSON_NAME]" at bounding box center [134, 99] width 40 height 7
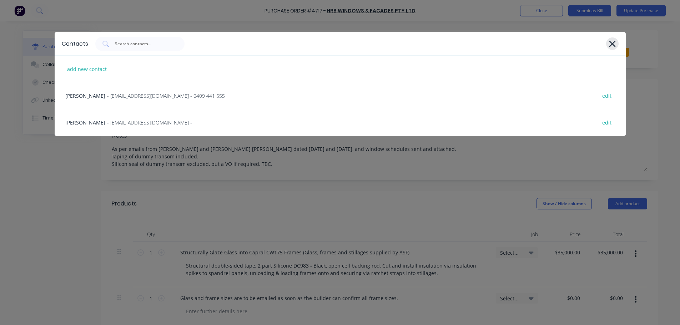
click at [614, 42] on icon at bounding box center [612, 44] width 6 height 6
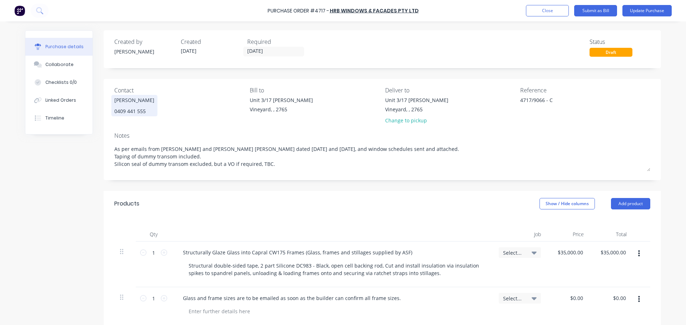
click at [130, 102] on div "[PERSON_NAME]" at bounding box center [134, 99] width 40 height 7
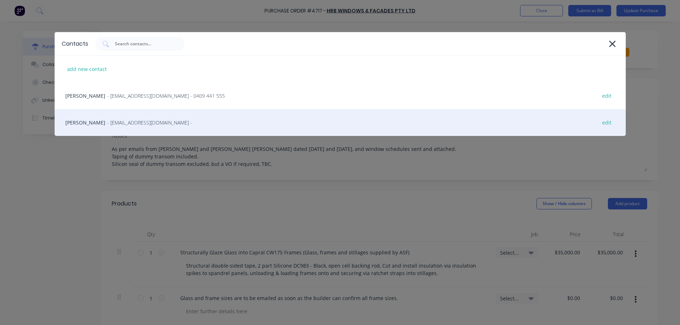
click at [117, 121] on span "- [EMAIL_ADDRESS][DOMAIN_NAME] -" at bounding box center [149, 122] width 85 height 7
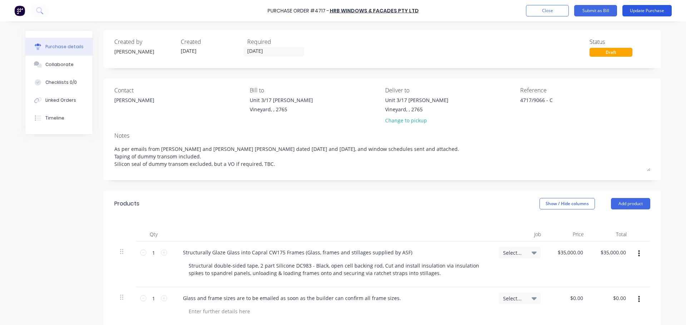
click at [650, 10] on button "Update Purchase" at bounding box center [646, 10] width 49 height 11
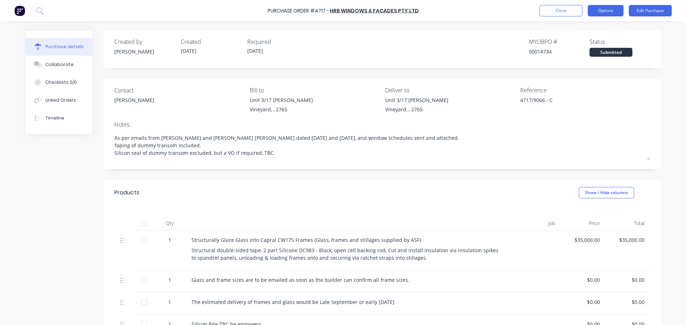
click at [607, 9] on button "Options" at bounding box center [605, 10] width 36 height 11
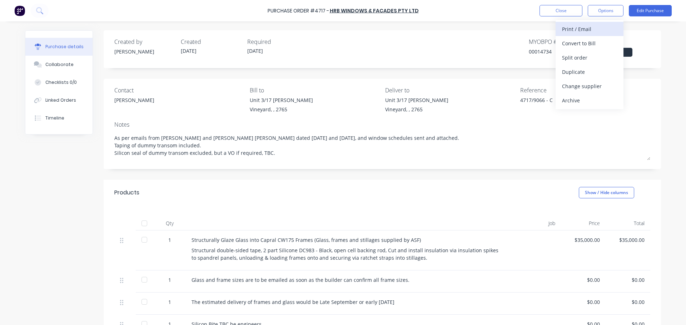
click at [577, 29] on div "Print / Email" at bounding box center [589, 29] width 55 height 10
click at [572, 45] on div "With pricing" at bounding box center [589, 43] width 55 height 10
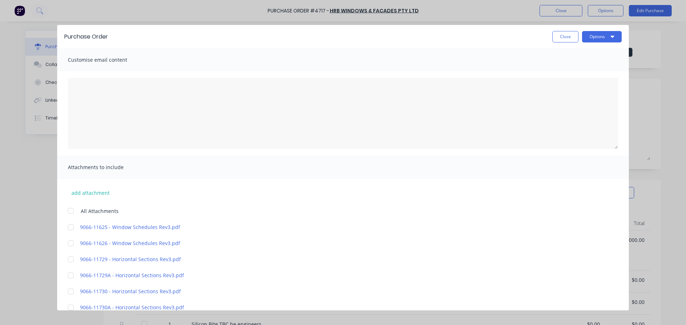
click at [71, 212] on div at bounding box center [71, 211] width 14 height 14
click at [596, 36] on button "Options" at bounding box center [602, 36] width 40 height 11
click at [560, 67] on div "Email" at bounding box center [587, 69] width 55 height 10
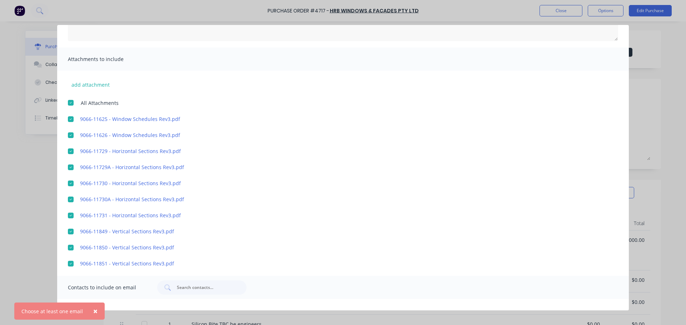
scroll to position [161, 0]
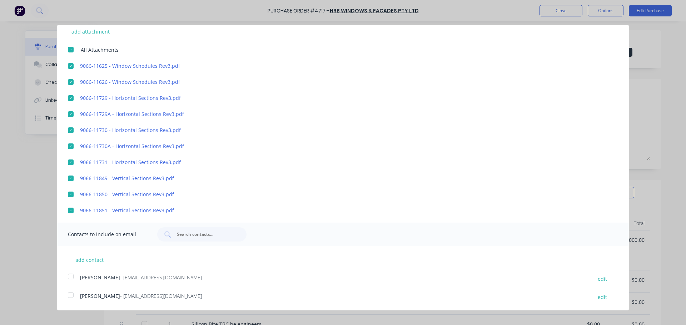
click at [71, 294] on div at bounding box center [71, 295] width 14 height 14
click at [70, 276] on div at bounding box center [71, 277] width 14 height 14
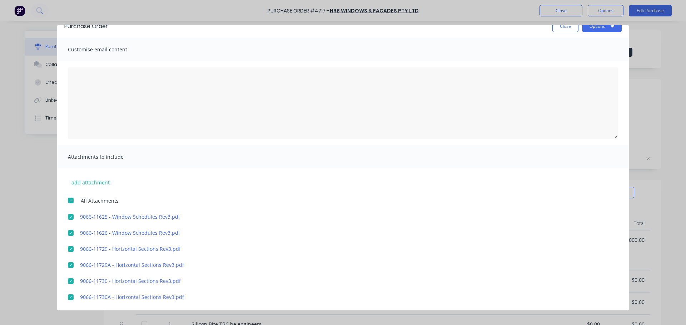
scroll to position [0, 0]
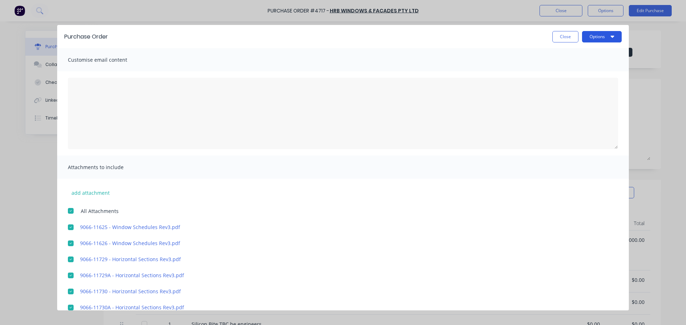
click at [584, 35] on button "Options" at bounding box center [602, 36] width 40 height 11
click at [560, 70] on div "Email" at bounding box center [587, 69] width 55 height 10
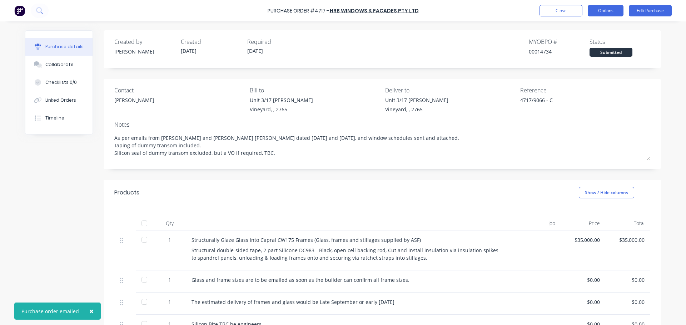
click at [604, 11] on button "Options" at bounding box center [605, 10] width 36 height 11
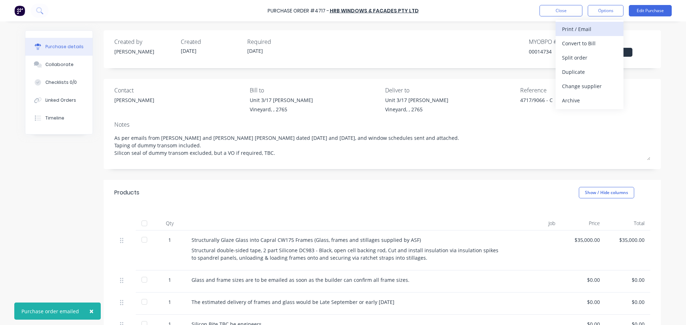
click at [566, 27] on div "Print / Email" at bounding box center [589, 29] width 55 height 10
click at [566, 43] on div "With pricing" at bounding box center [589, 43] width 55 height 10
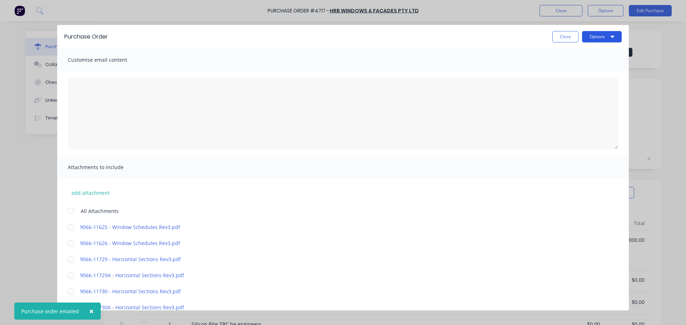
click at [586, 36] on button "Options" at bounding box center [602, 36] width 40 height 11
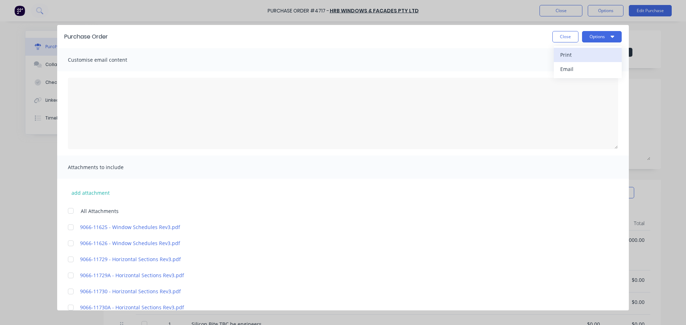
click at [569, 55] on div "Print" at bounding box center [587, 55] width 55 height 10
click at [558, 37] on button "Close" at bounding box center [565, 36] width 26 height 11
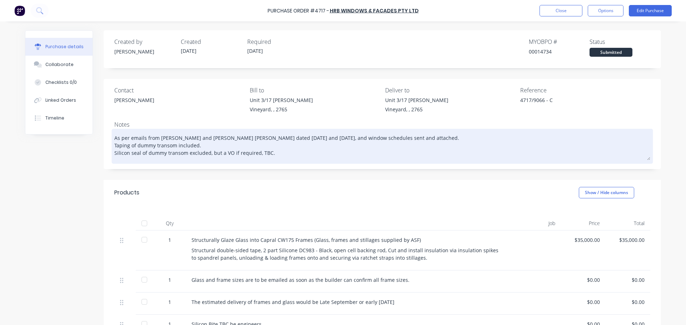
drag, startPoint x: 274, startPoint y: 154, endPoint x: 113, endPoint y: 148, distance: 161.5
click at [114, 148] on textarea "As per emails from [PERSON_NAME] and [PERSON_NAME] [PERSON_NAME] dated [DATE] a…" at bounding box center [382, 146] width 536 height 30
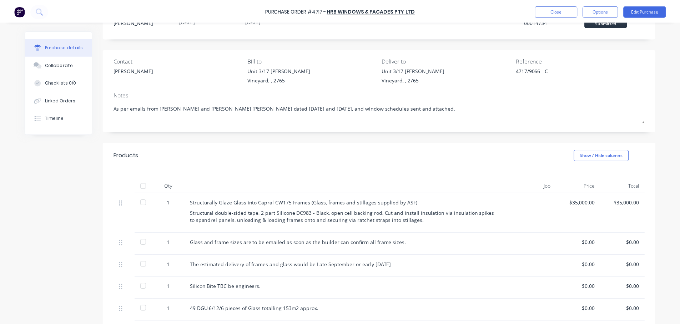
scroll to position [128, 0]
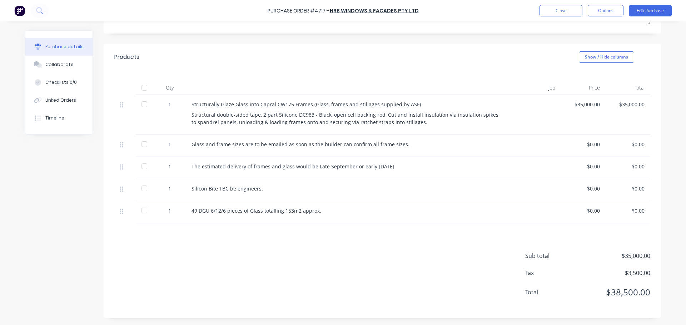
click at [157, 228] on div "Sub total $35,000.00 Tax $3,500.00 Total $38,500.00" at bounding box center [382, 271] width 557 height 95
click at [642, 14] on button "Edit Purchase" at bounding box center [650, 10] width 43 height 11
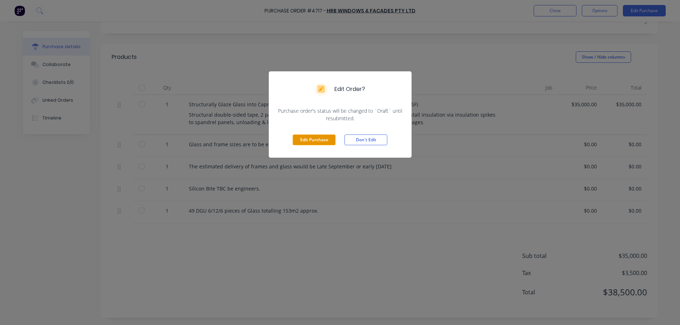
click at [307, 140] on button "Edit Purchase" at bounding box center [314, 140] width 43 height 11
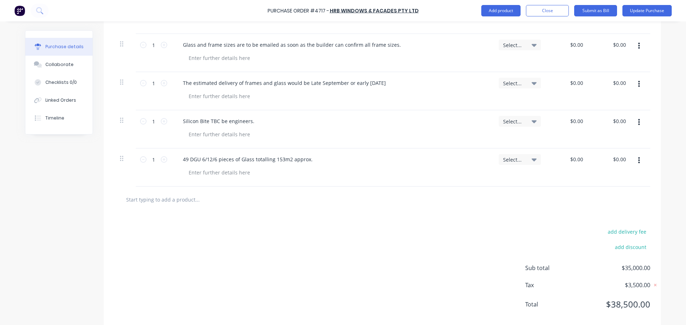
scroll to position [266, 0]
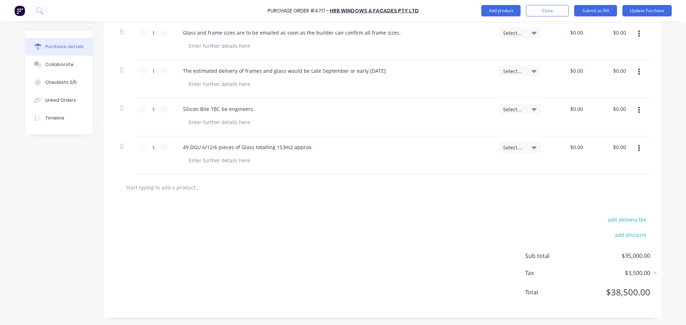
click at [168, 181] on input "text" at bounding box center [197, 187] width 143 height 14
paste input "Taping of dummy transom included. Silicon seal of dummy transom excluded, but a…"
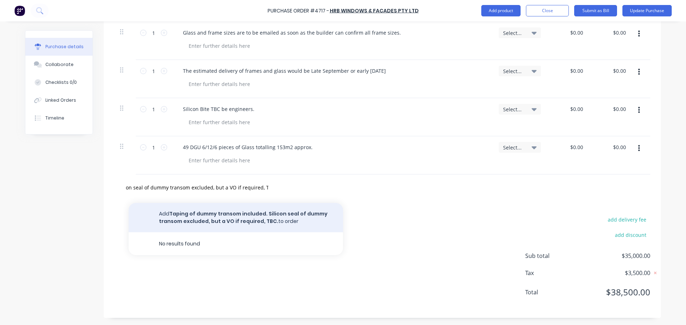
click at [235, 216] on button "Add Taping of dummy transom included. Silicon seal of dummy transom excluded, b…" at bounding box center [236, 217] width 214 height 29
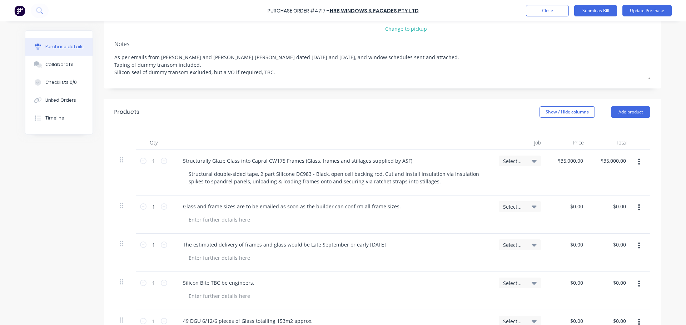
scroll to position [0, 0]
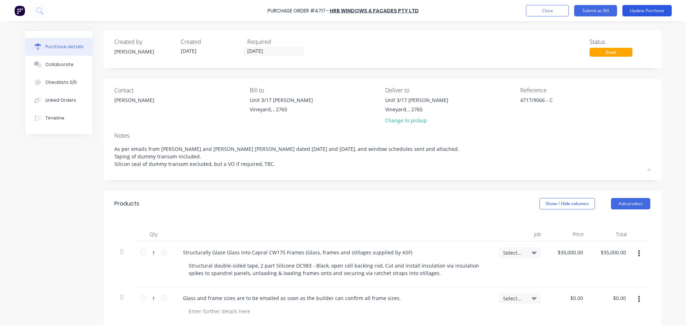
click at [642, 8] on button "Update Purchase" at bounding box center [646, 10] width 49 height 11
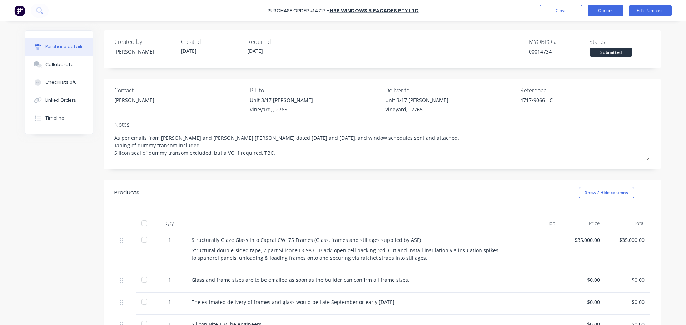
click at [614, 12] on button "Options" at bounding box center [605, 10] width 36 height 11
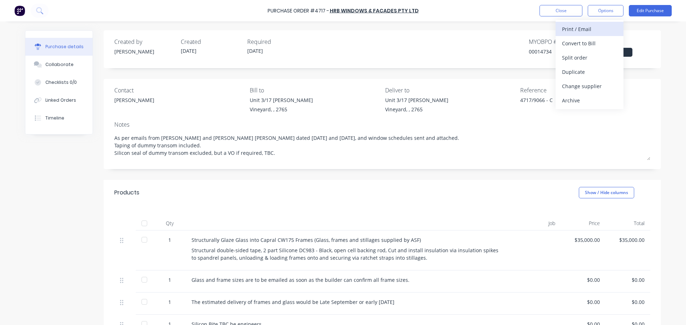
click at [574, 29] on div "Print / Email" at bounding box center [589, 29] width 55 height 10
click at [568, 40] on div "With pricing" at bounding box center [589, 43] width 55 height 10
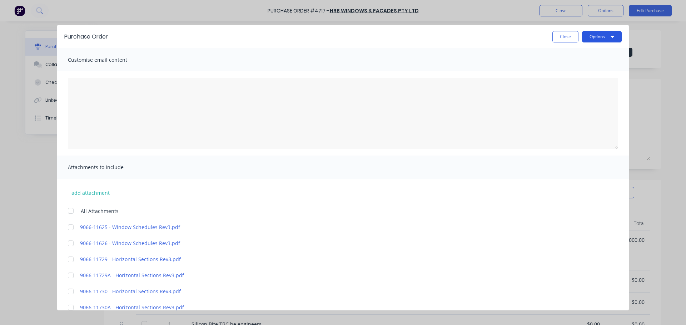
click at [591, 36] on button "Options" at bounding box center [602, 36] width 40 height 11
click at [562, 53] on div "Print" at bounding box center [587, 55] width 55 height 10
click at [557, 36] on button "Close" at bounding box center [565, 36] width 26 height 11
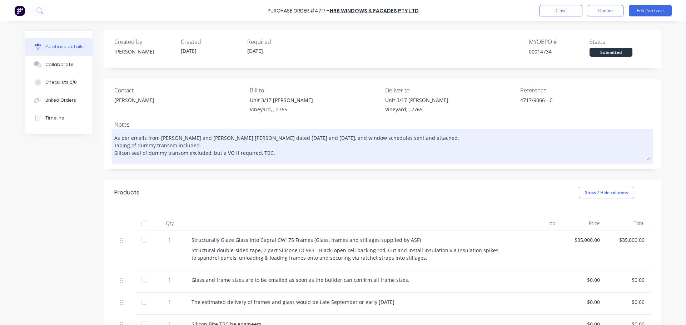
drag, startPoint x: 267, startPoint y: 153, endPoint x: 112, endPoint y: 144, distance: 156.0
click at [114, 144] on textarea "As per emails from [PERSON_NAME] and [PERSON_NAME] [PERSON_NAME] dated [DATE] a…" at bounding box center [382, 146] width 536 height 30
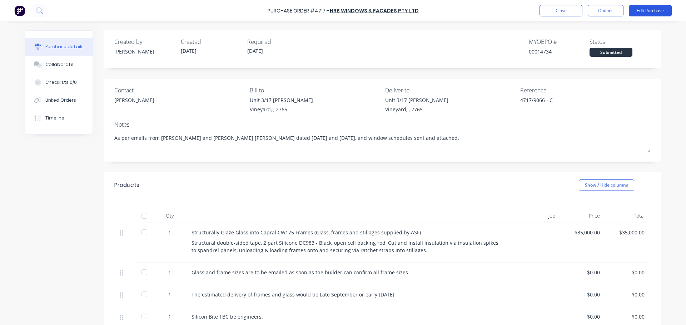
click at [638, 9] on button "Edit Purchase" at bounding box center [650, 10] width 43 height 11
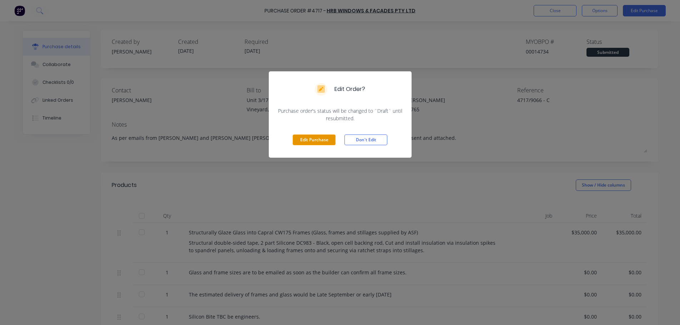
click at [324, 137] on button "Edit Purchase" at bounding box center [314, 140] width 43 height 11
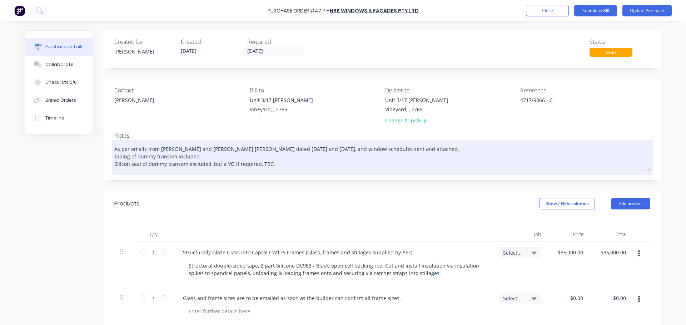
click at [283, 166] on textarea "As per emails from [PERSON_NAME] and [PERSON_NAME] [PERSON_NAME] dated [DATE] a…" at bounding box center [382, 157] width 536 height 30
drag, startPoint x: 269, startPoint y: 169, endPoint x: 111, endPoint y: 157, distance: 157.5
click at [114, 157] on textarea "As per emails from [PERSON_NAME] and [PERSON_NAME] [PERSON_NAME] dated [DATE] a…" at bounding box center [382, 157] width 536 height 30
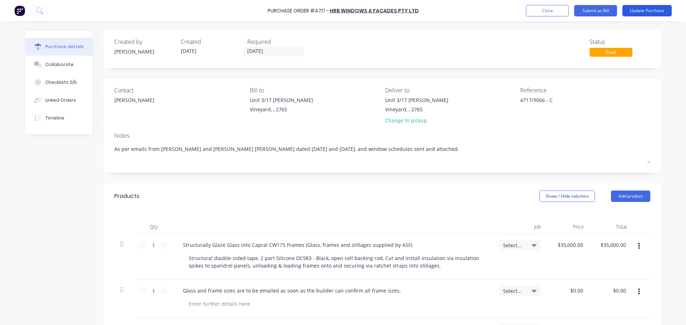
click at [642, 8] on button "Update Purchase" at bounding box center [646, 10] width 49 height 11
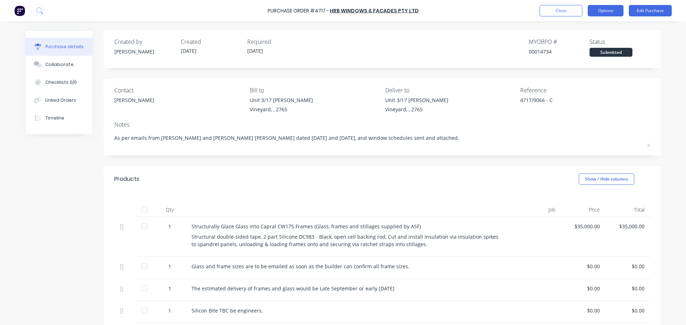
click at [597, 10] on button "Options" at bounding box center [605, 10] width 36 height 11
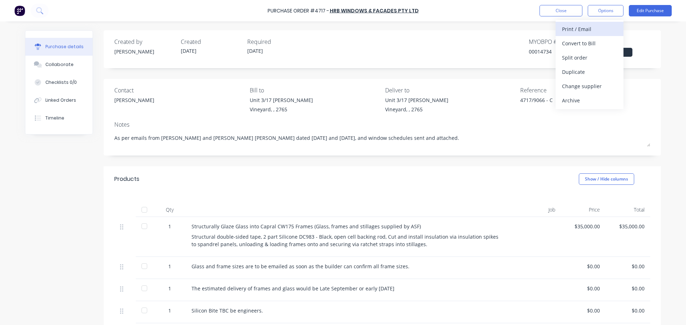
click at [567, 26] on div "Print / Email" at bounding box center [589, 29] width 55 height 10
click at [563, 41] on div "With pricing" at bounding box center [589, 43] width 55 height 10
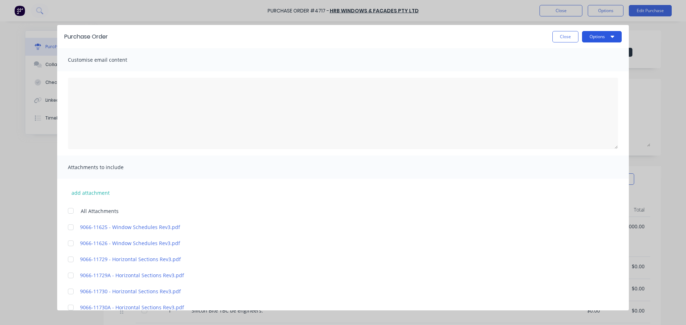
click at [595, 34] on button "Options" at bounding box center [602, 36] width 40 height 11
click at [569, 52] on div "Print" at bounding box center [587, 55] width 55 height 10
click at [561, 33] on button "Close" at bounding box center [565, 36] width 26 height 11
